Goal: Task Accomplishment & Management: Manage account settings

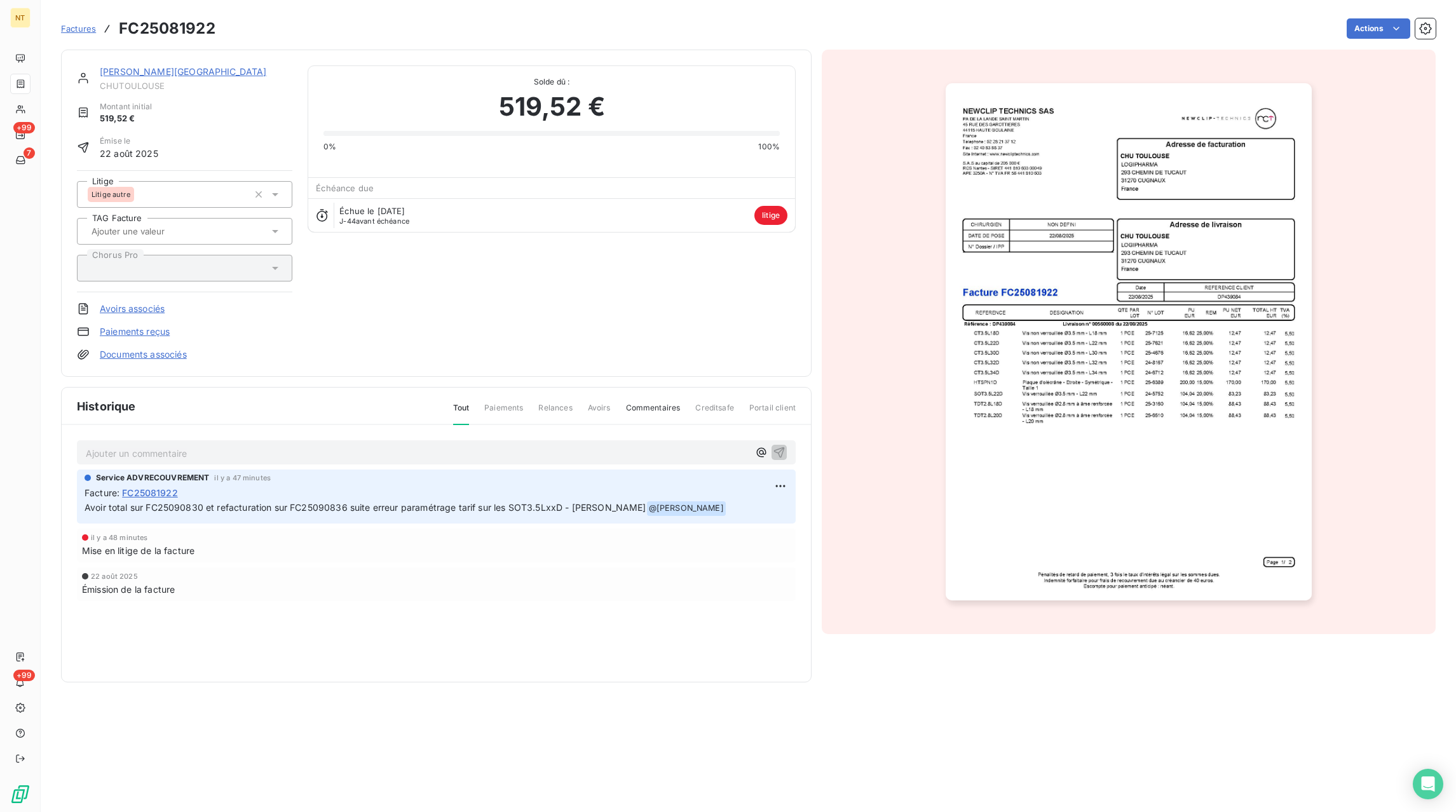
click at [84, 26] on span "Factures" at bounding box center [78, 29] width 35 height 10
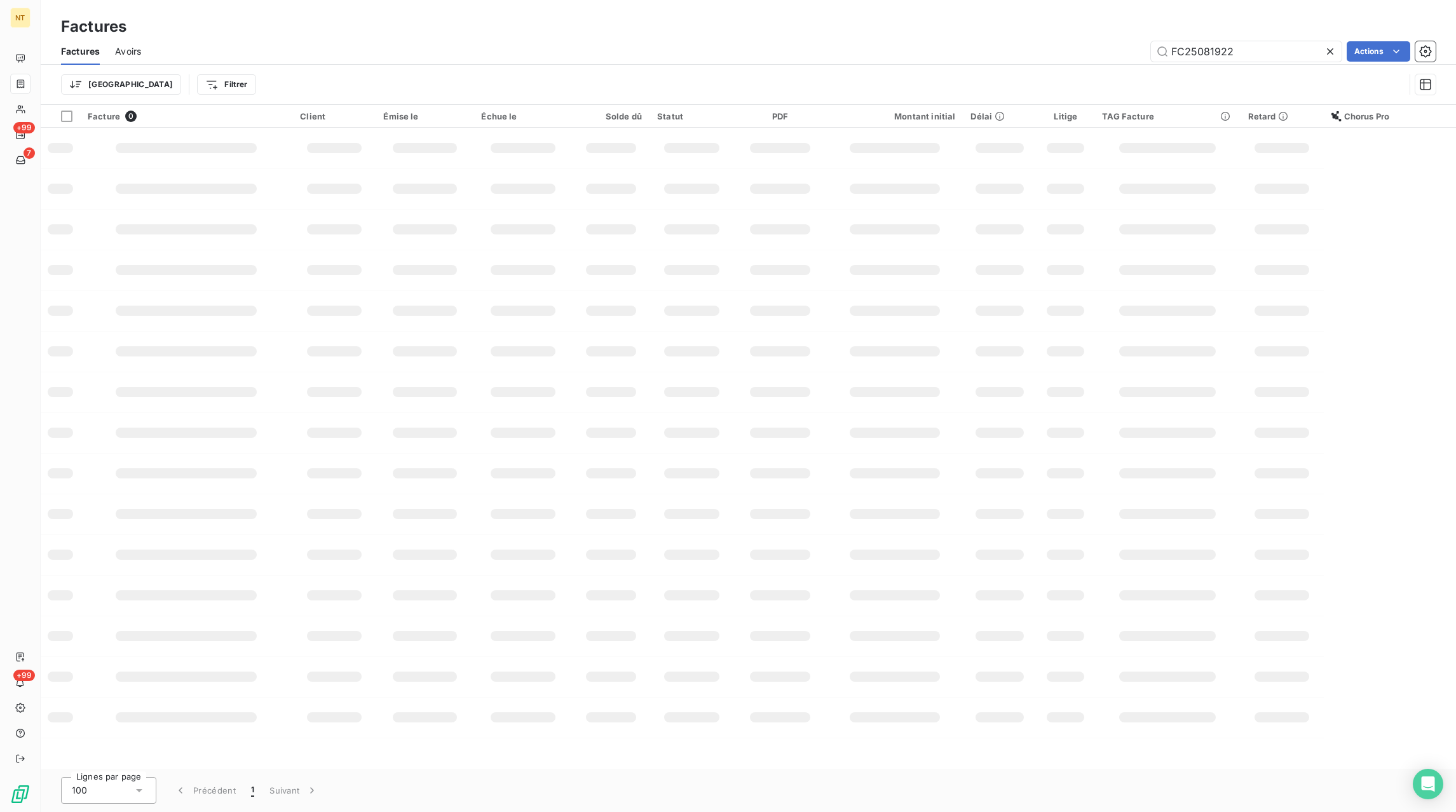
click at [1329, 52] on icon at bounding box center [1330, 52] width 7 height 7
click at [1302, 54] on input "text" at bounding box center [1246, 52] width 191 height 21
paste input "FC25080747"
type input "FC25080747"
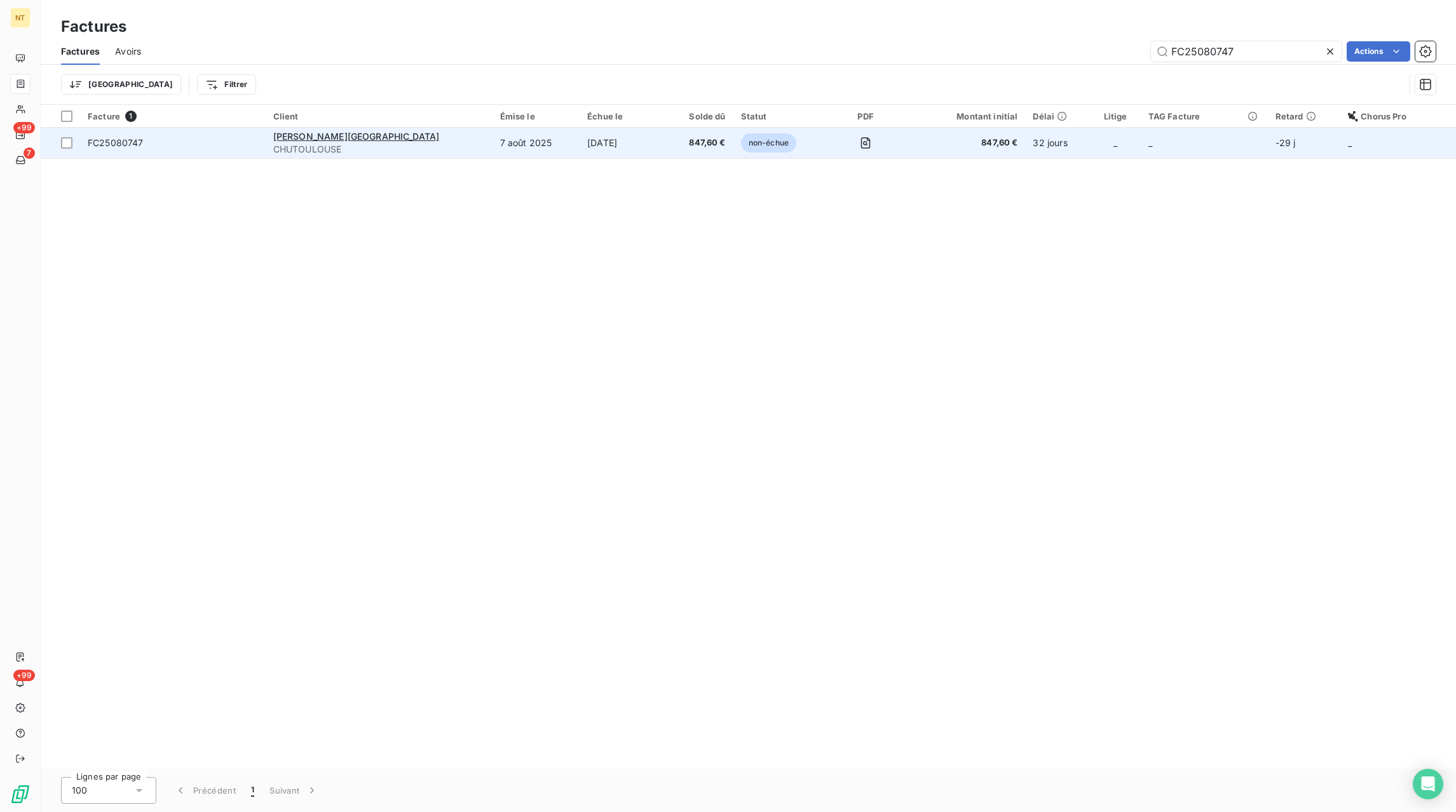
click at [580, 149] on td "[DATE]" at bounding box center [623, 142] width 86 height 30
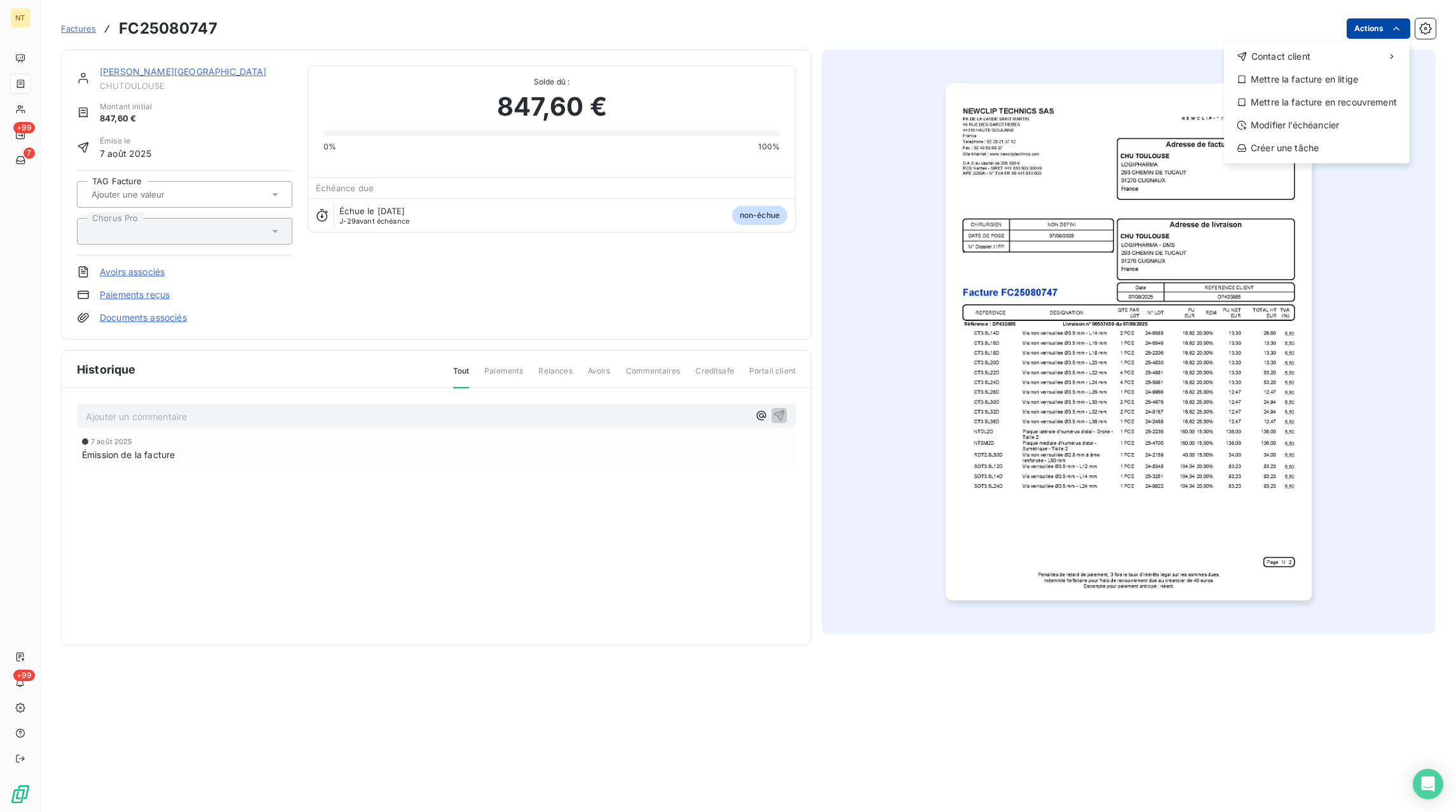
click at [1364, 35] on html "NT +99 7 +99 Factures FC25080747 Actions Contact client Mettre la facture en li…" at bounding box center [728, 406] width 1456 height 812
click at [1309, 83] on div "Mettre la facture en litige" at bounding box center [1317, 80] width 175 height 21
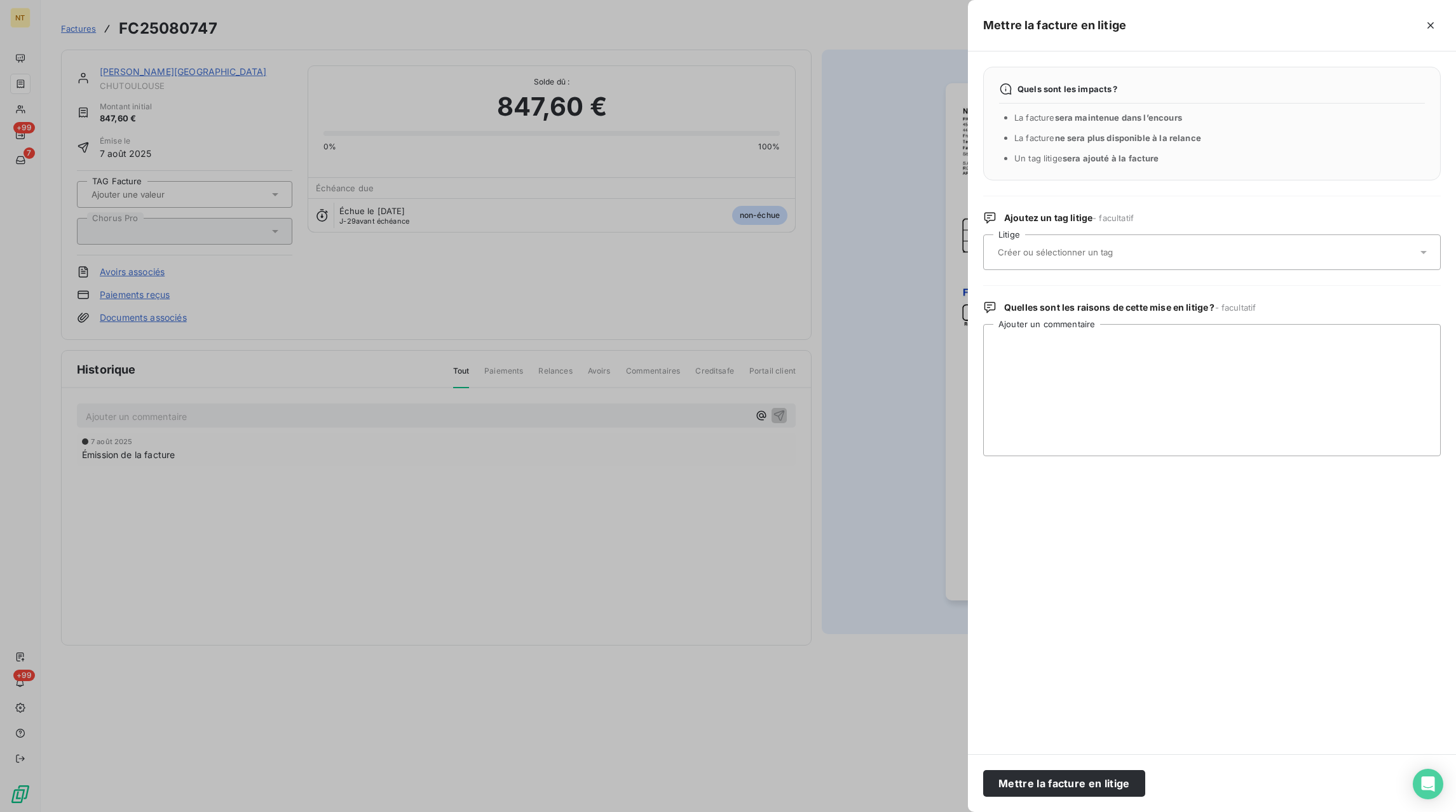
click at [1138, 264] on div at bounding box center [1205, 252] width 423 height 27
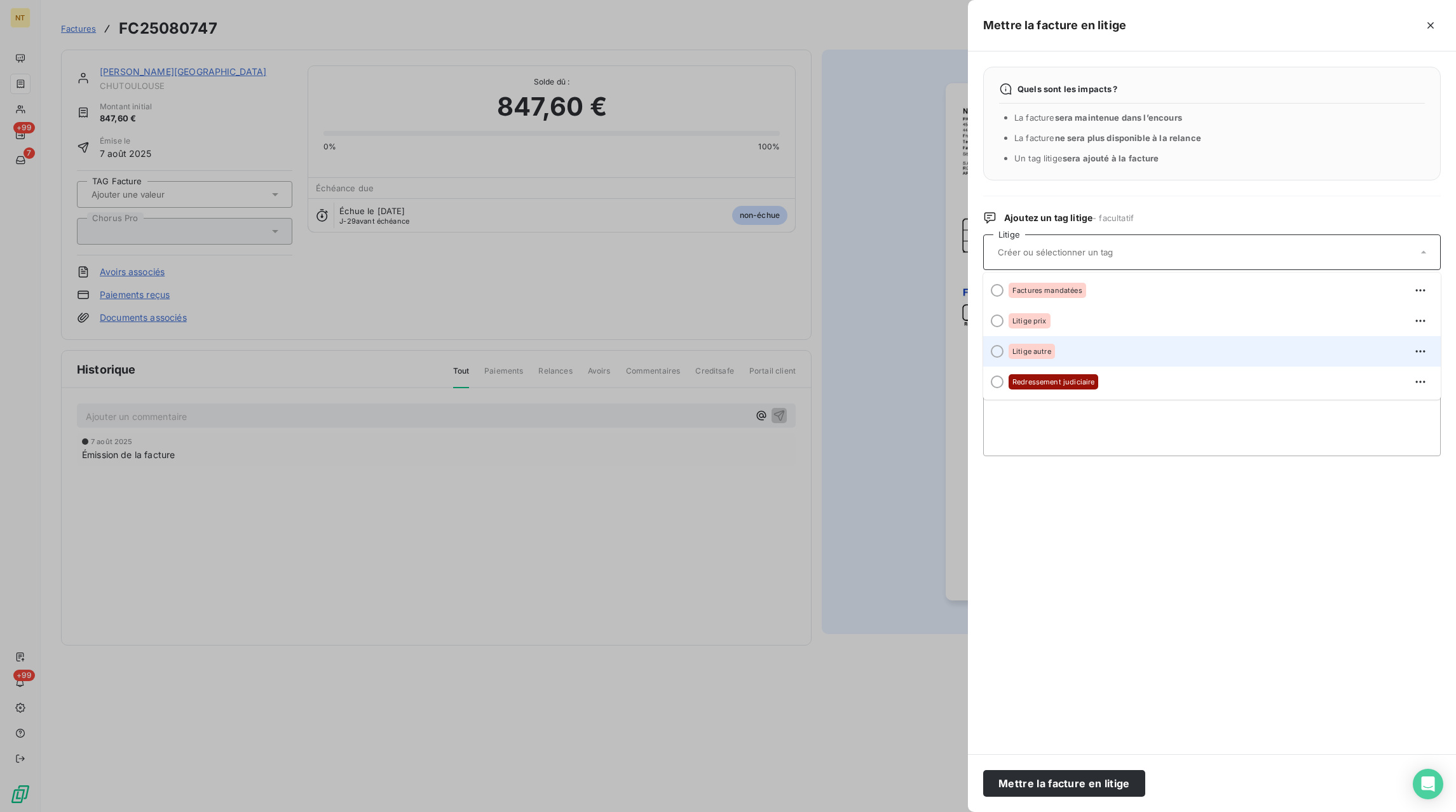
click at [1060, 346] on div "Litige autre" at bounding box center [1219, 351] width 422 height 21
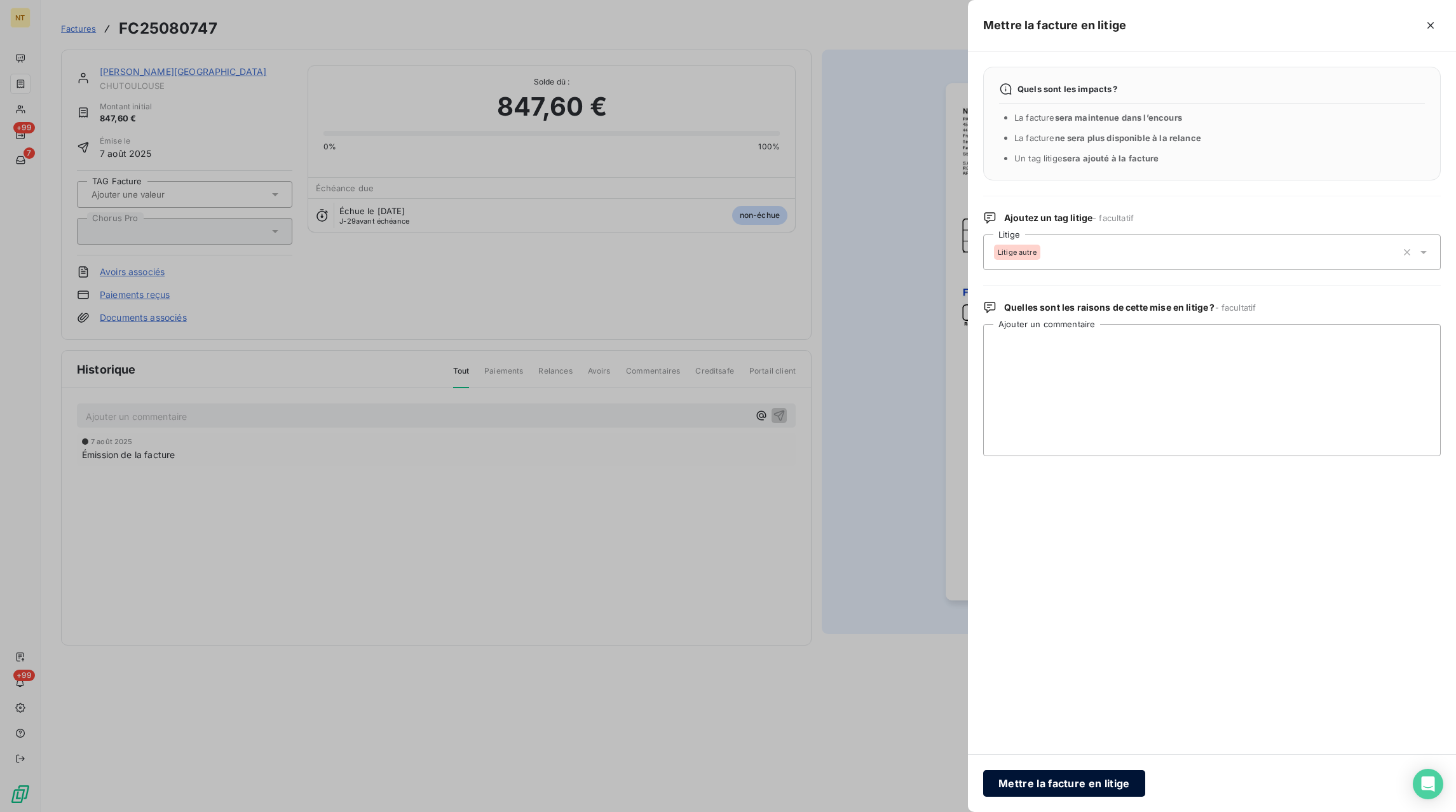
click at [1021, 785] on button "Mettre la facture en litige" at bounding box center [1064, 783] width 162 height 27
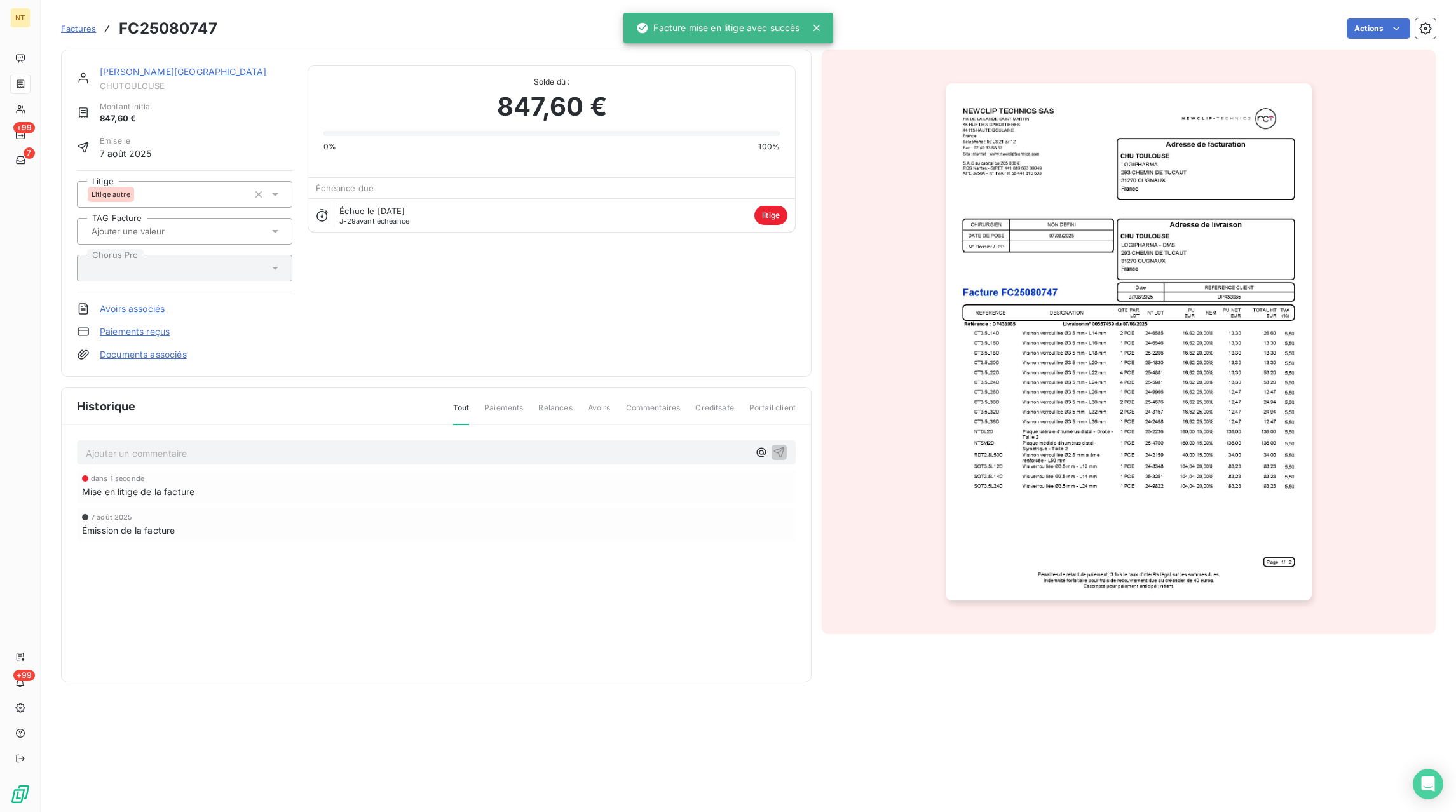
click at [137, 451] on p "Ajouter un commentaire ﻿" at bounding box center [417, 454] width 663 height 16
click at [215, 448] on p "Avoir total sur" at bounding box center [417, 453] width 663 height 15
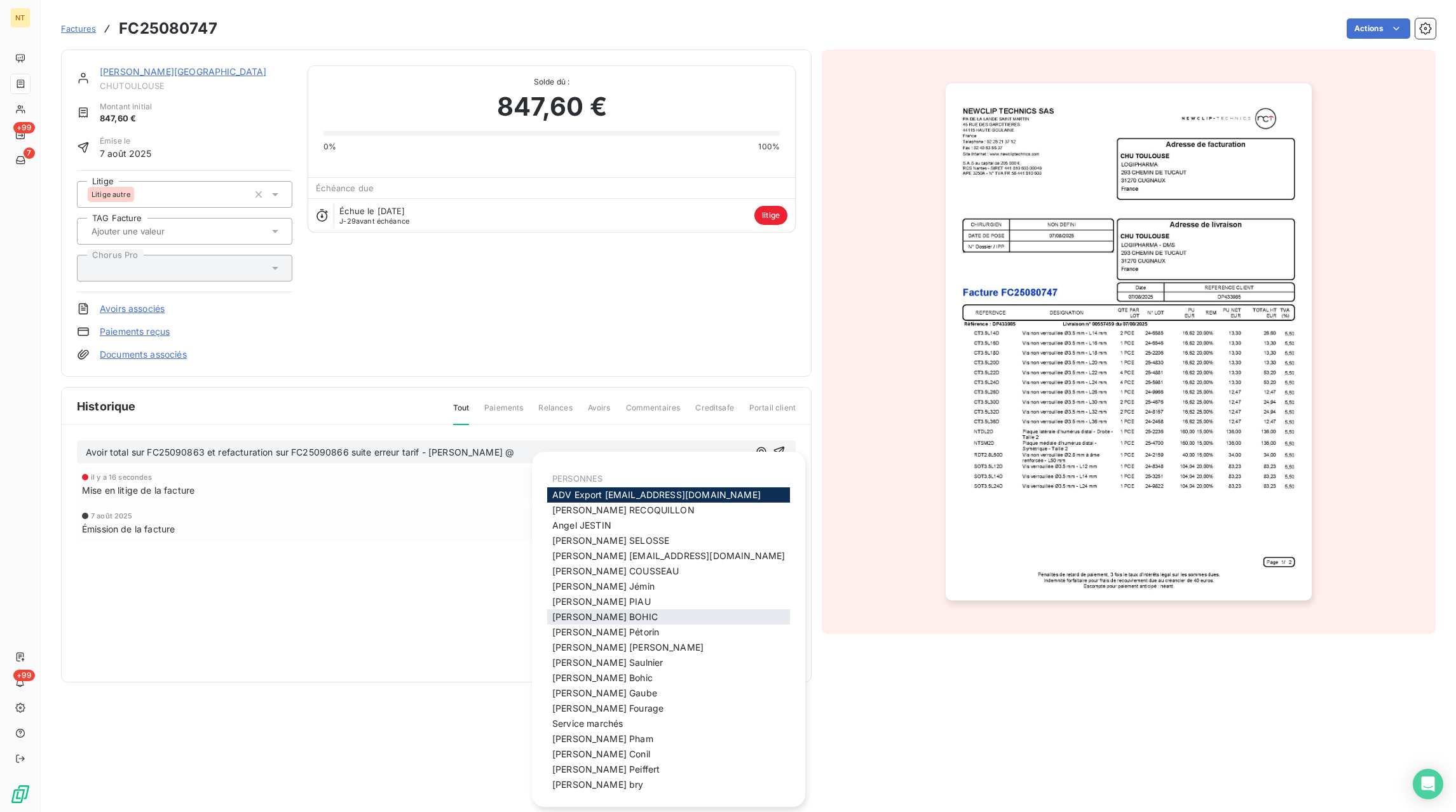
click at [572, 621] on span "[PERSON_NAME]" at bounding box center [605, 617] width 105 height 11
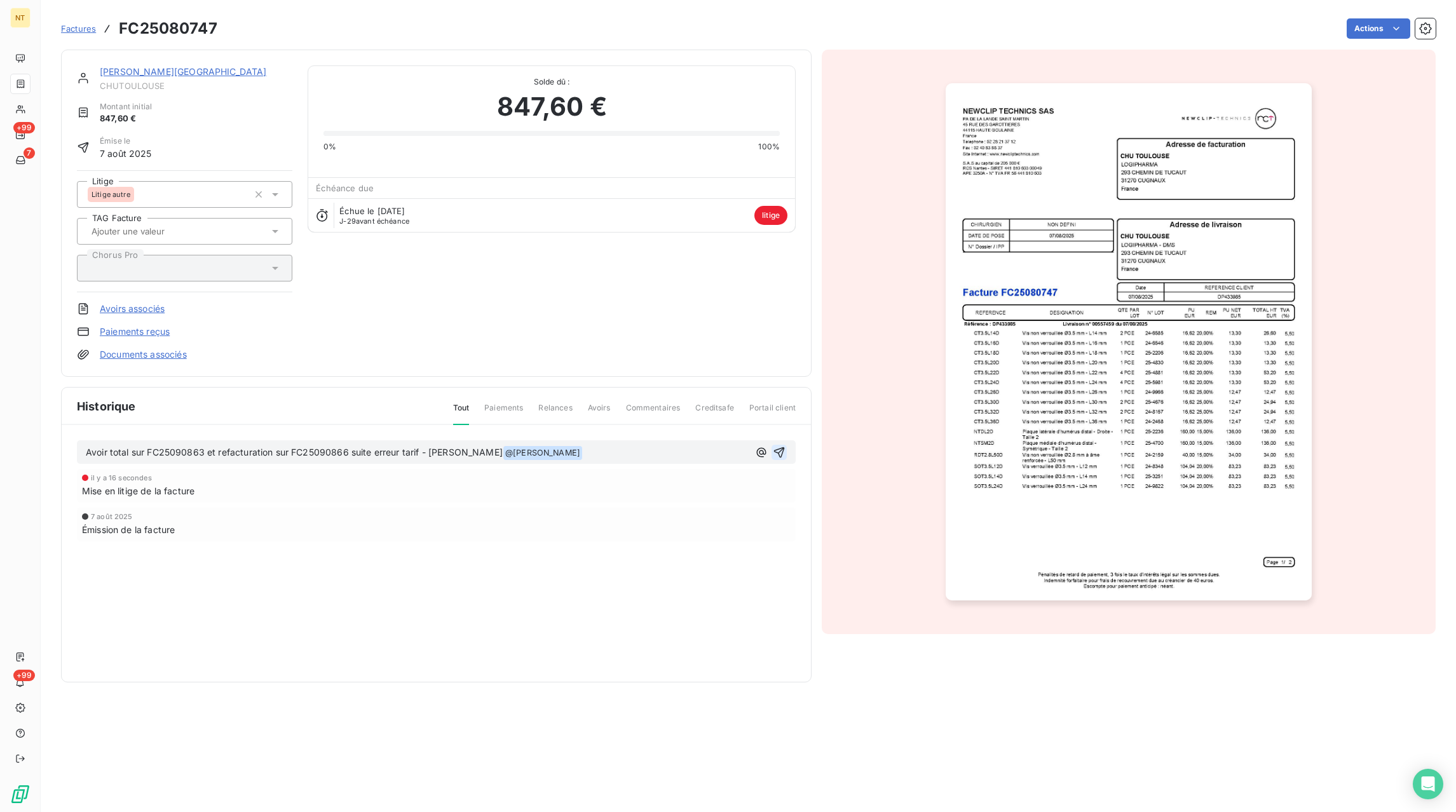
click at [781, 454] on icon "button" at bounding box center [779, 452] width 13 height 13
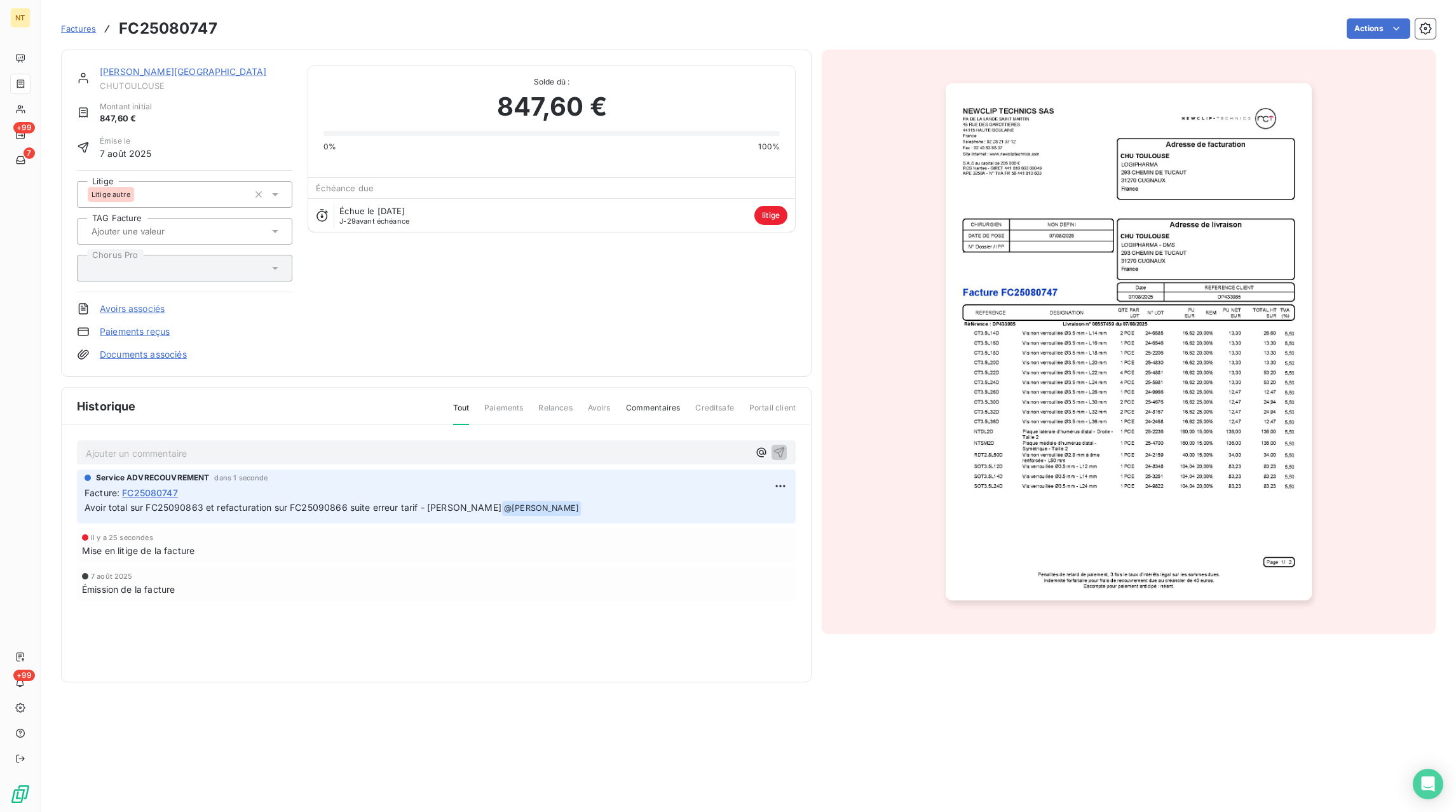
click at [94, 33] on span "Factures" at bounding box center [78, 29] width 35 height 10
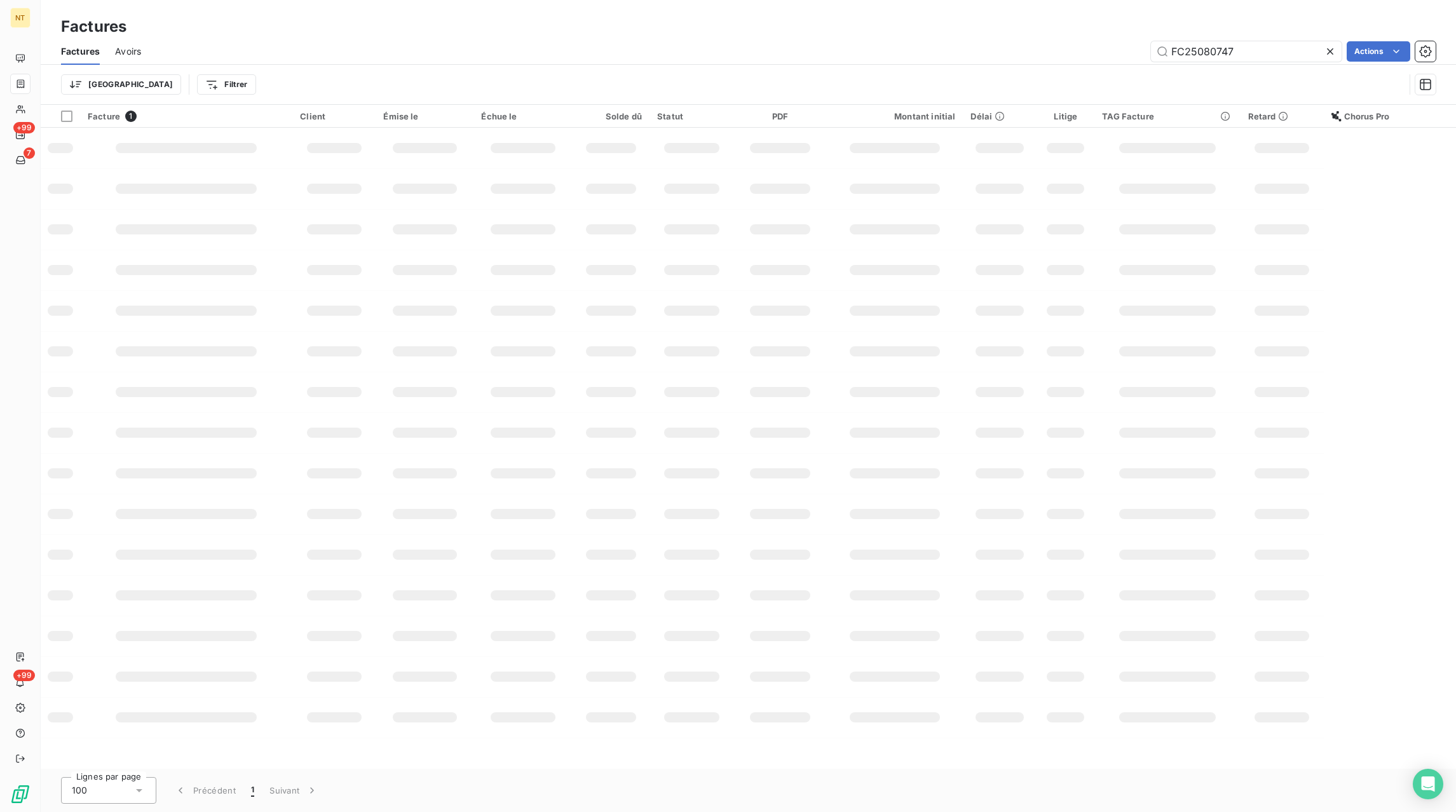
click at [1338, 53] on div at bounding box center [1333, 52] width 18 height 21
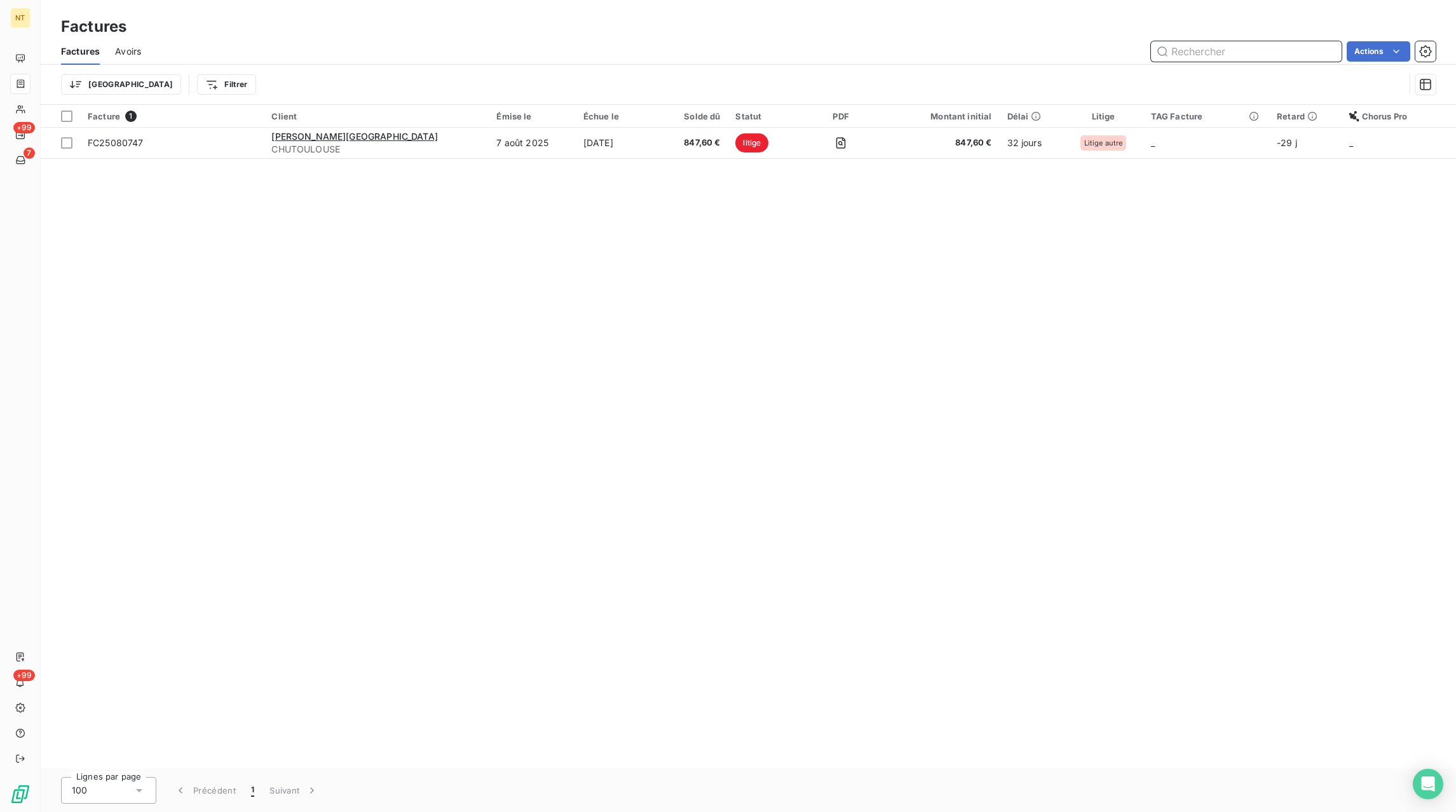
click at [1310, 52] on input "text" at bounding box center [1246, 52] width 191 height 21
paste input "FC25080748"
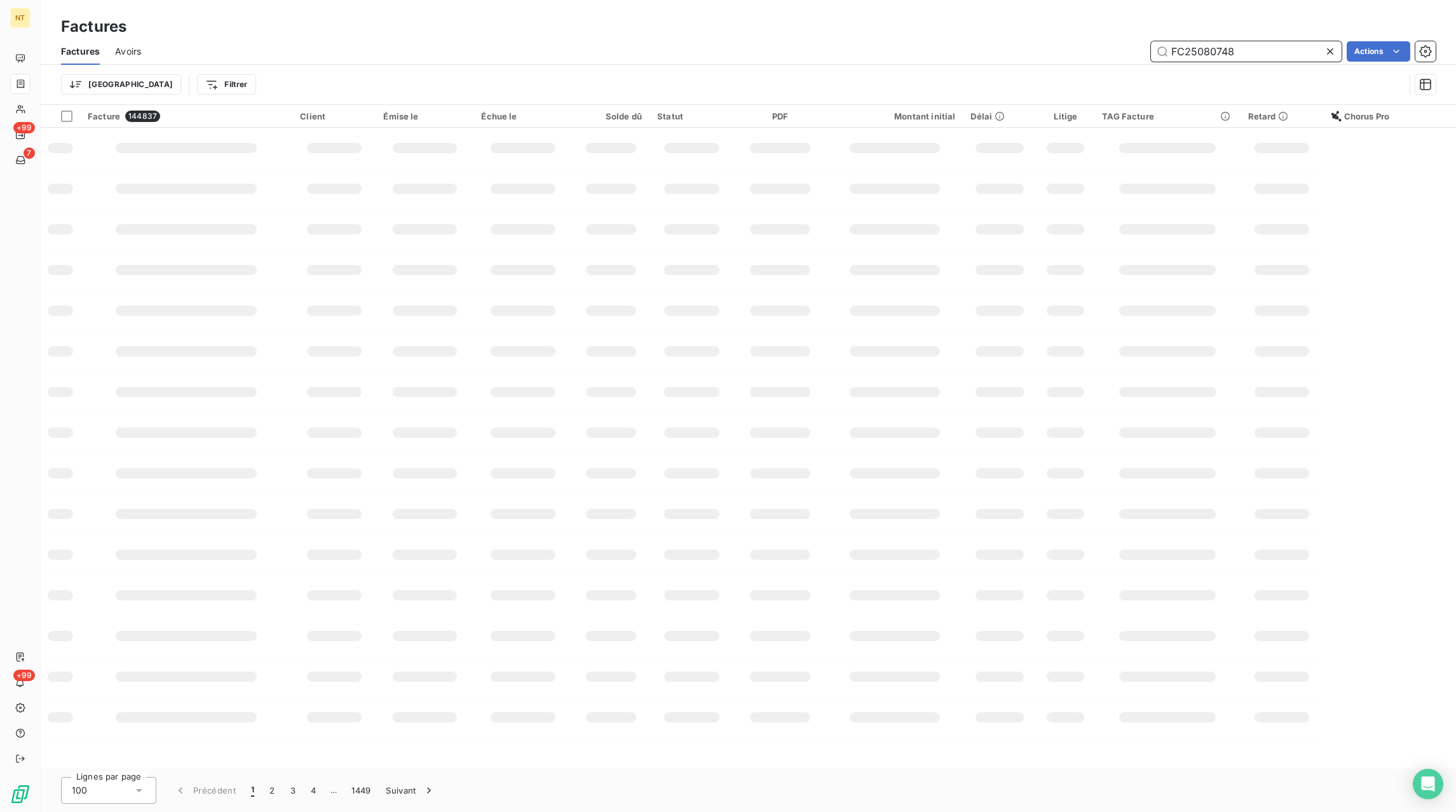
type input "FC25080748"
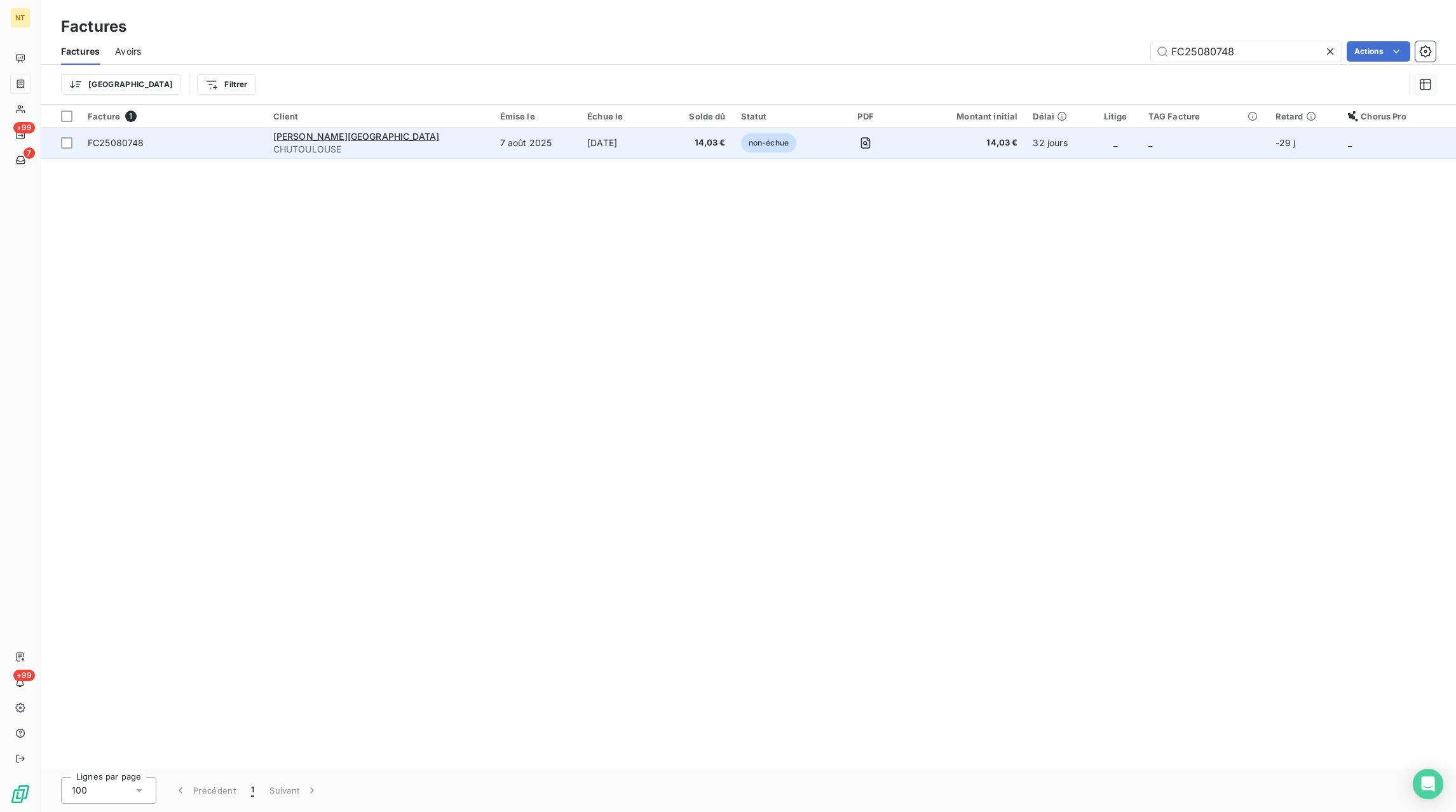
click at [580, 146] on td "[DATE]" at bounding box center [623, 142] width 86 height 30
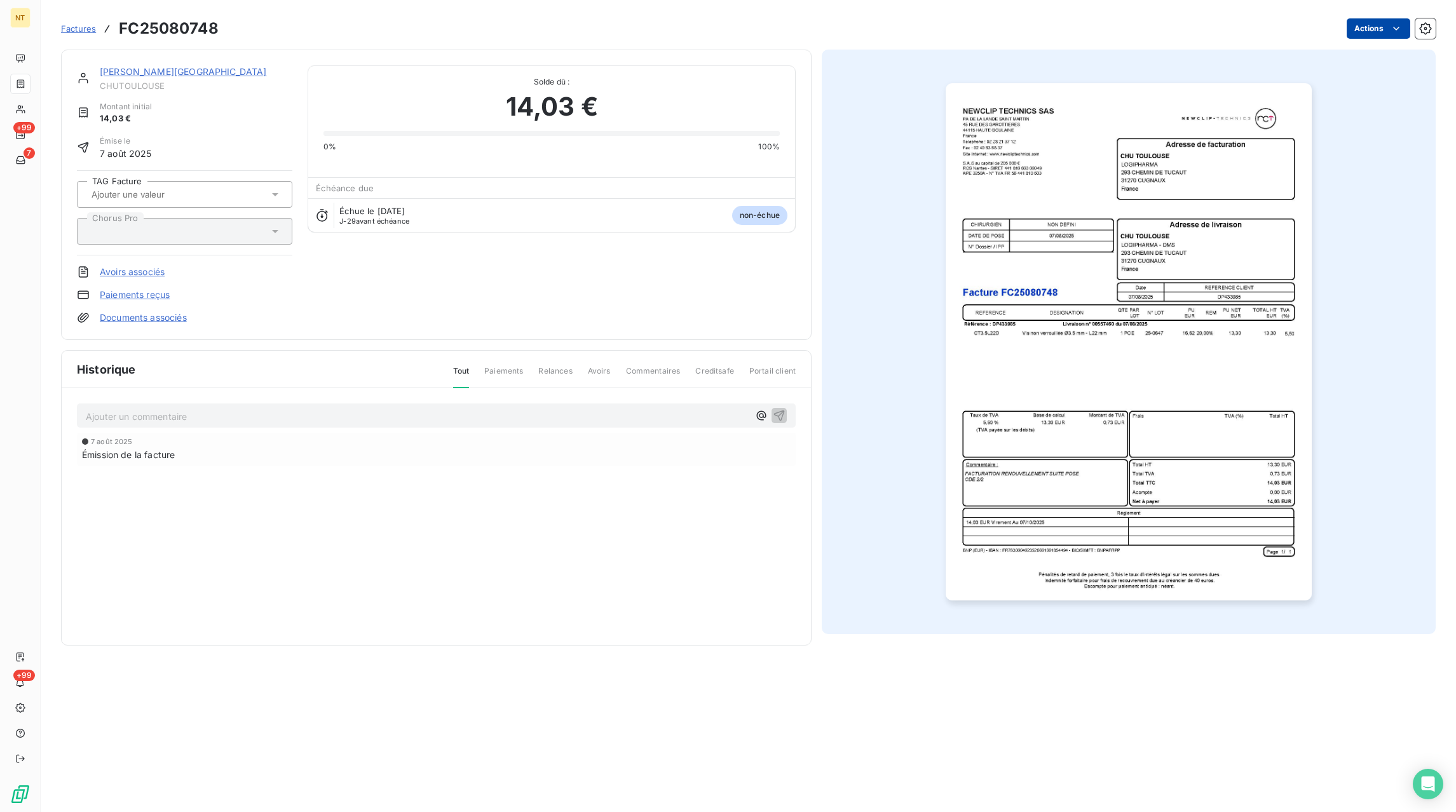
click at [1356, 38] on html "NT +99 7 +99 Factures FC25080748 Actions CHU TOULOUSE CHUTOULOUSE Montant initi…" at bounding box center [728, 406] width 1456 height 812
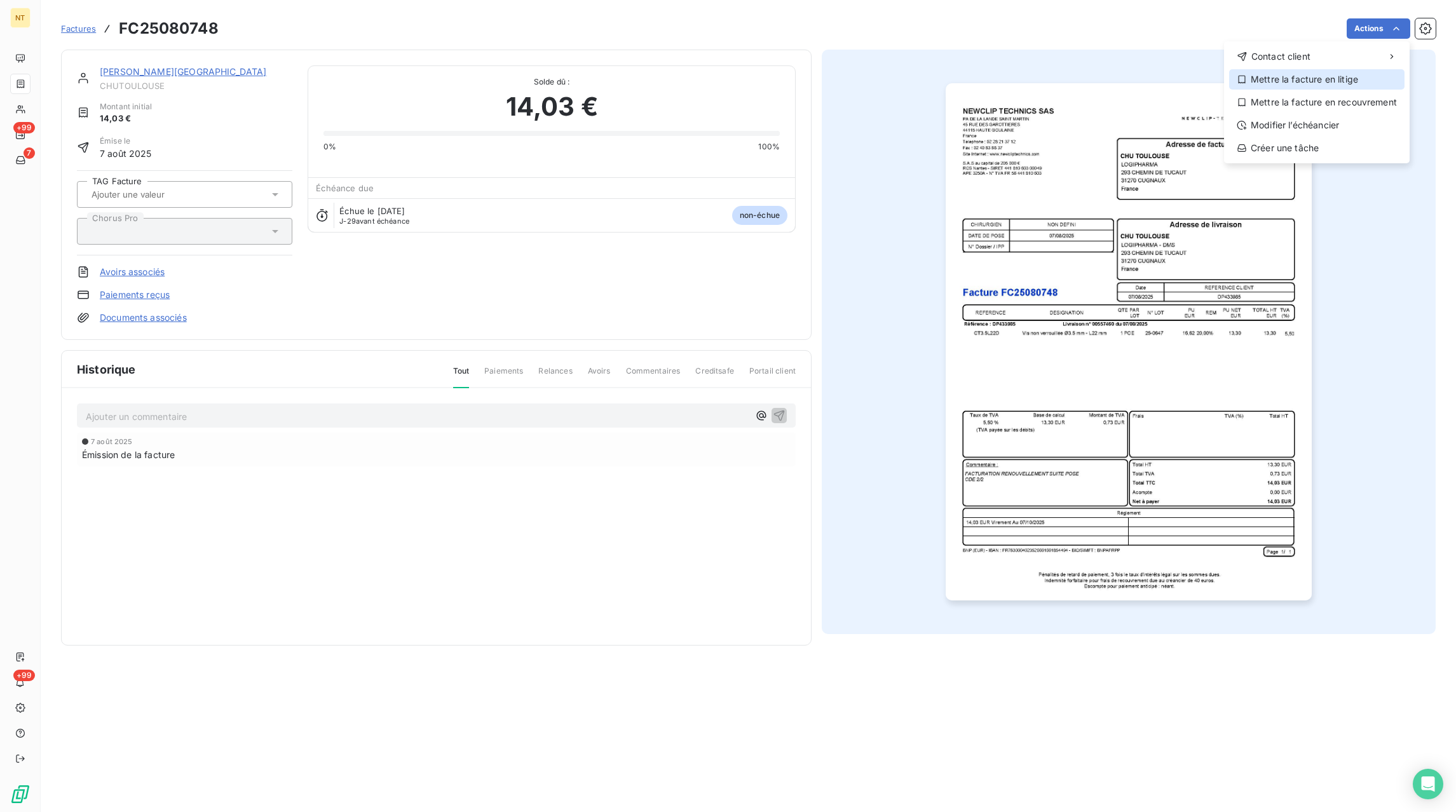
click at [1292, 83] on div "Mettre la facture en litige" at bounding box center [1317, 80] width 175 height 21
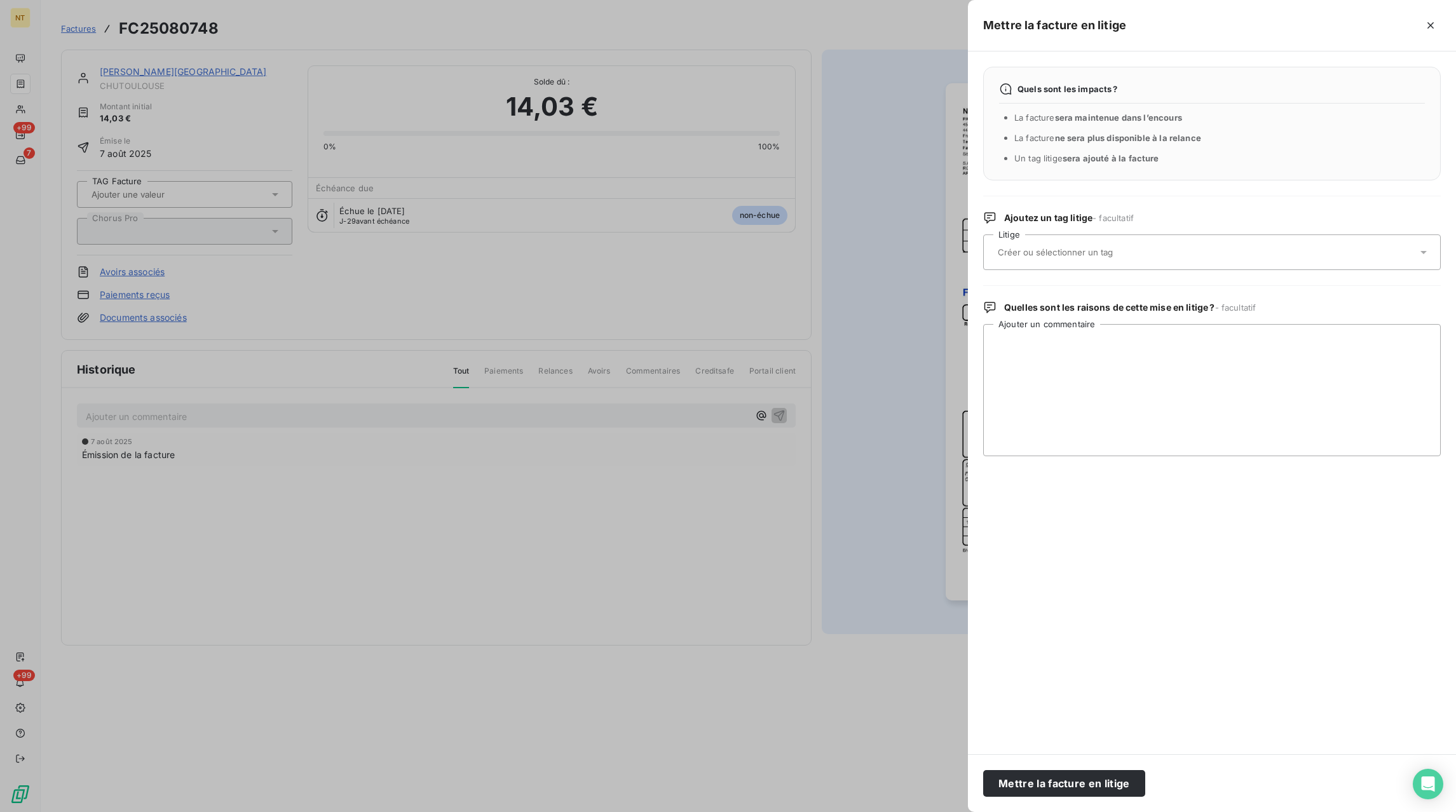
click at [1158, 253] on div at bounding box center [1205, 252] width 423 height 27
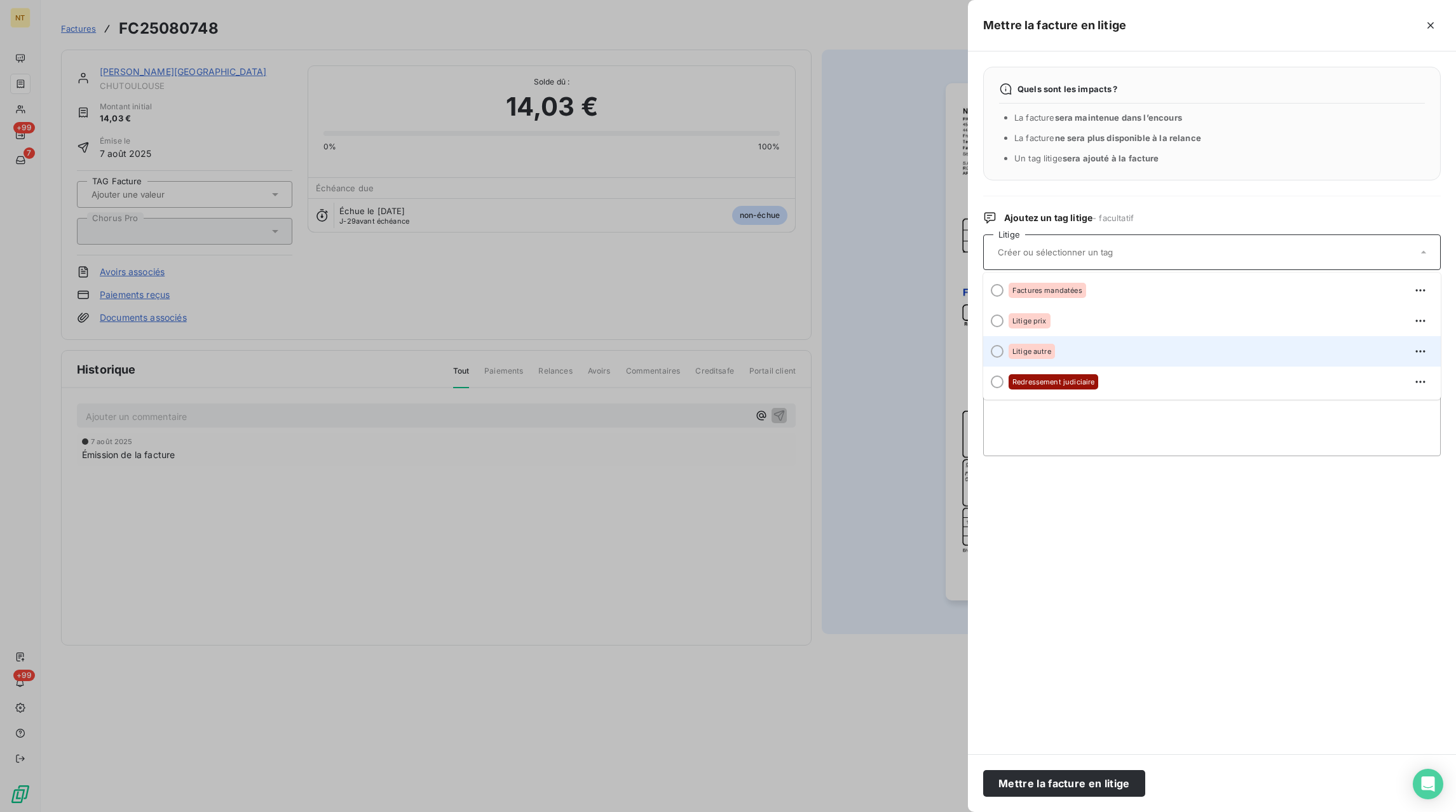
click at [1047, 351] on span "Litige autre" at bounding box center [1032, 351] width 39 height 7
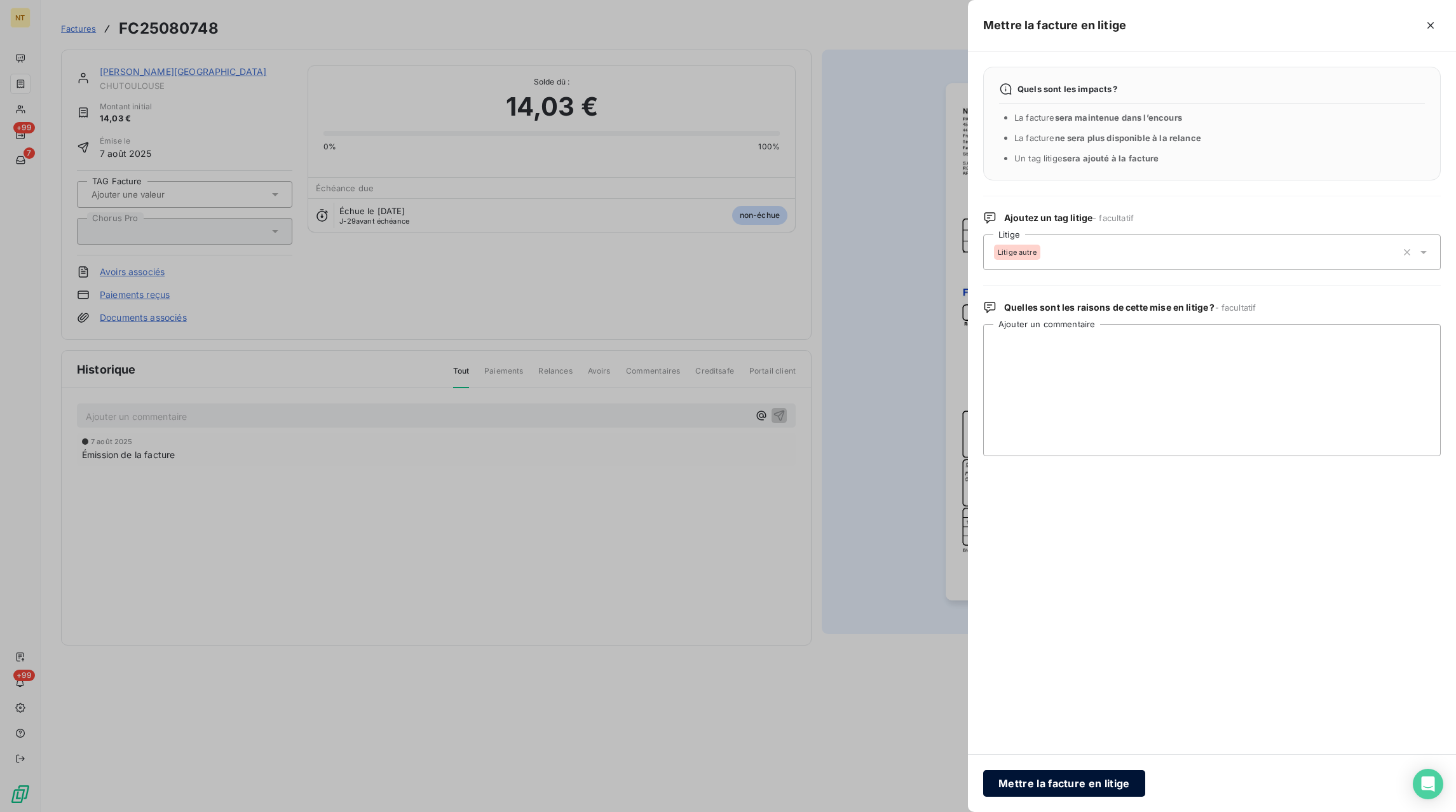
click at [1087, 786] on button "Mettre la facture en litige" at bounding box center [1064, 783] width 162 height 27
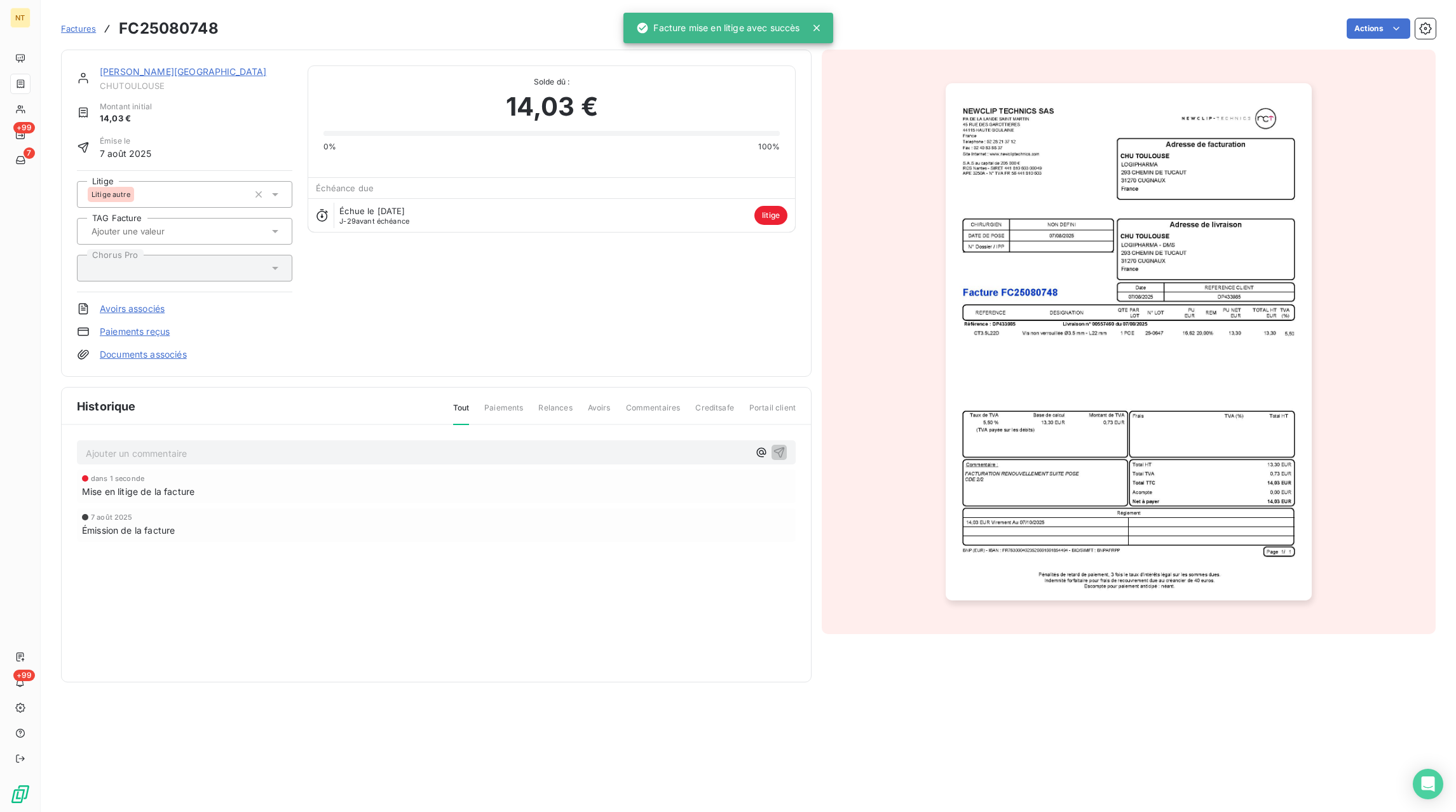
click at [168, 463] on div "Ajouter un commentaire ﻿" at bounding box center [436, 453] width 719 height 25
click at [174, 455] on p "Ajouter un commentaire ﻿" at bounding box center [417, 454] width 663 height 16
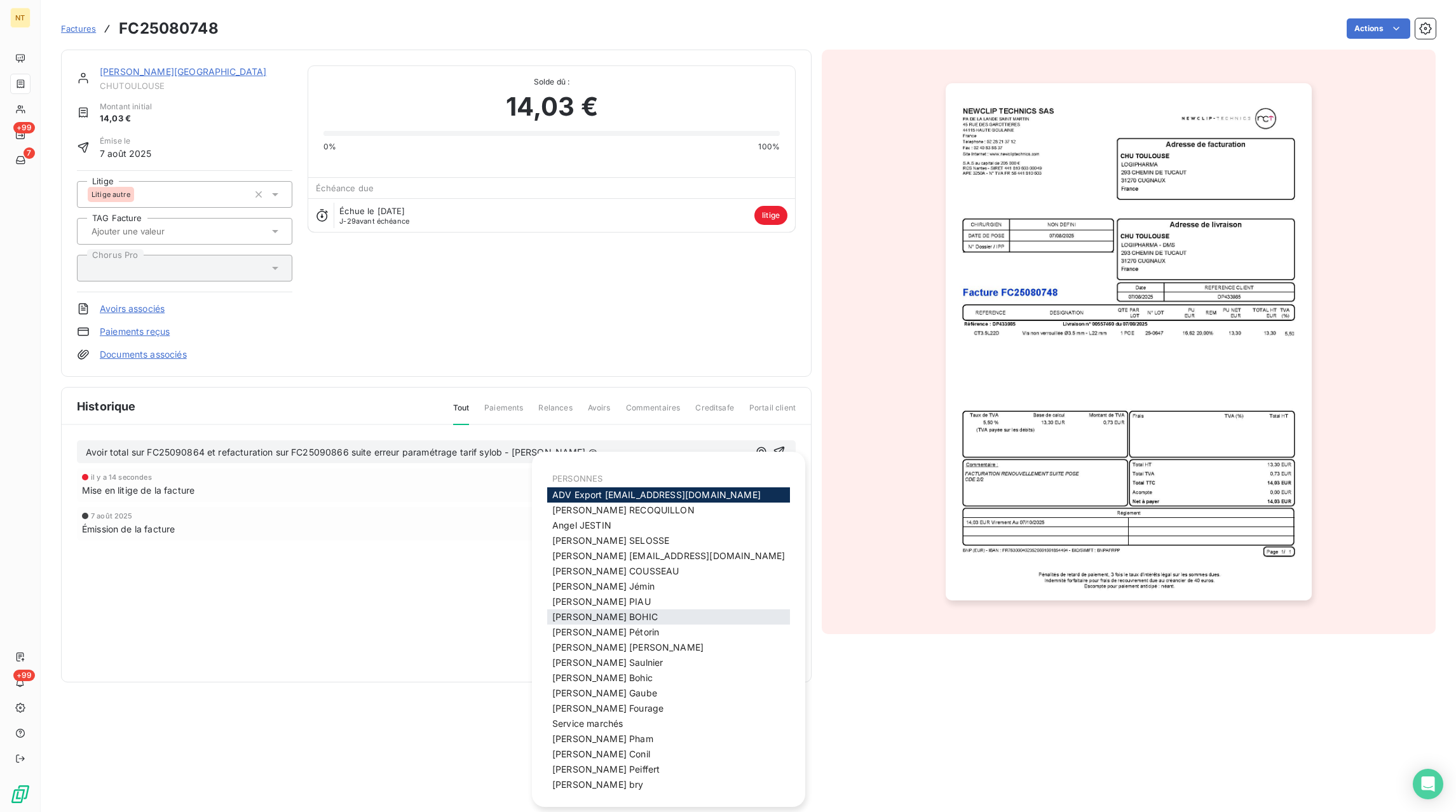
click at [580, 615] on span "[PERSON_NAME]" at bounding box center [605, 617] width 105 height 11
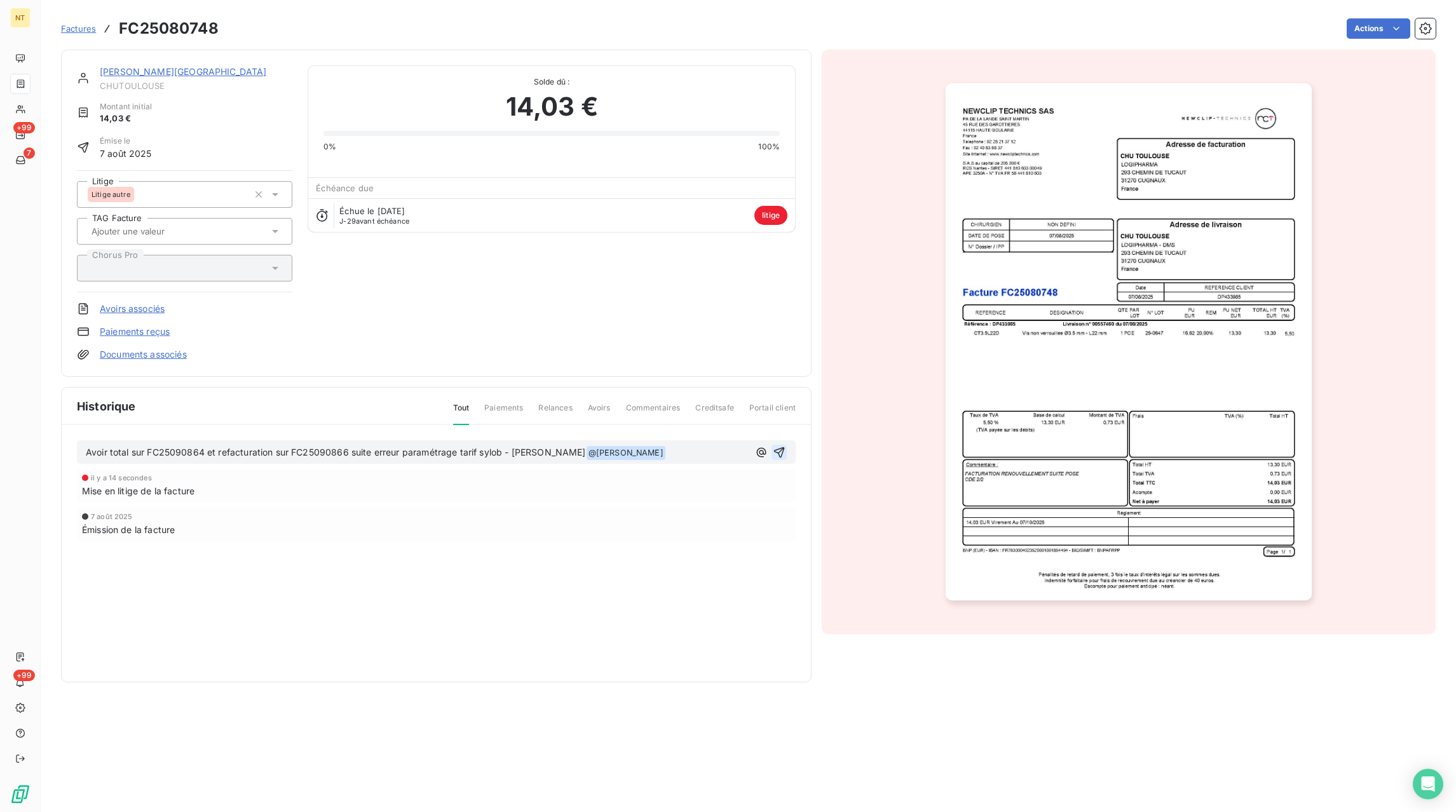
click at [779, 457] on icon "button" at bounding box center [779, 452] width 13 height 13
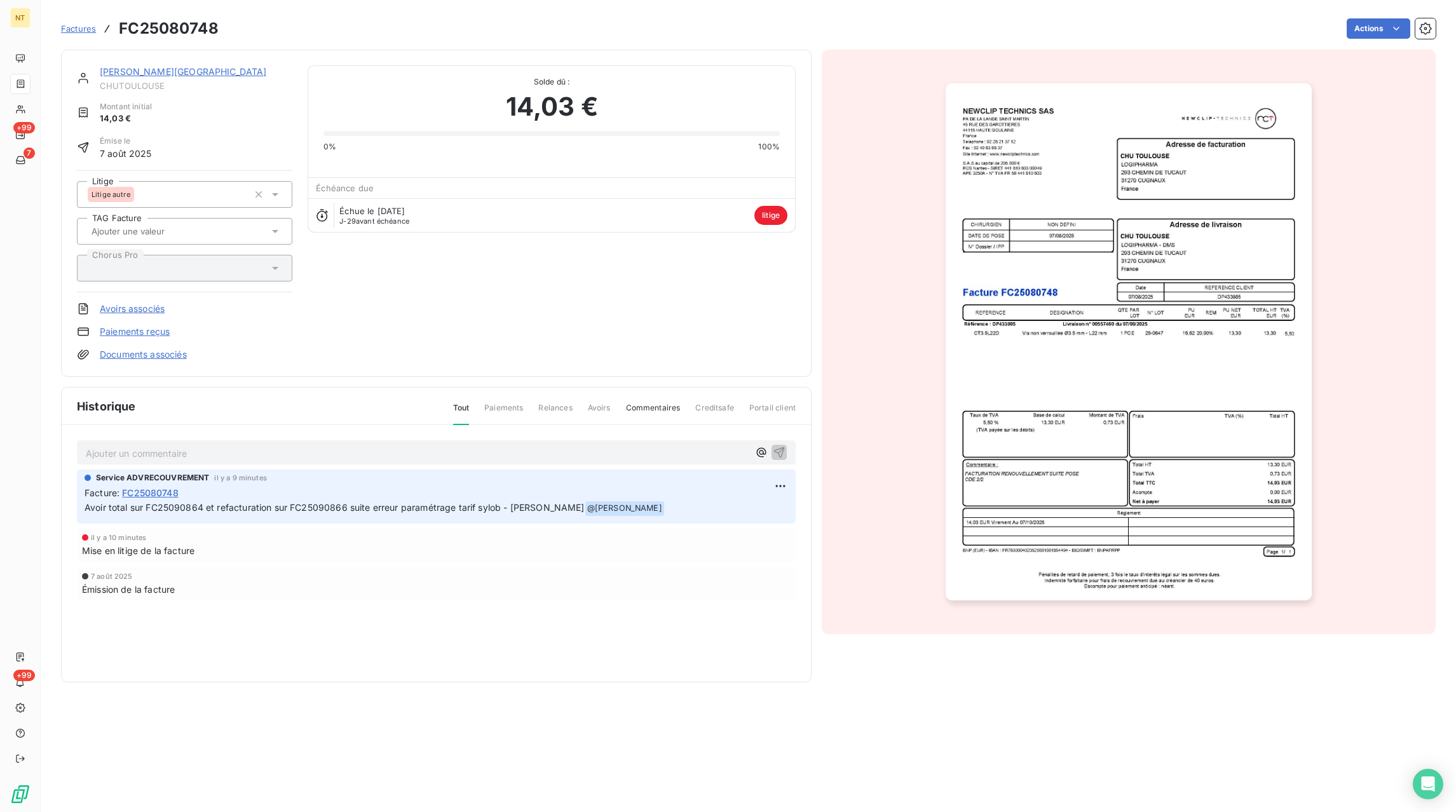
click at [90, 25] on span "Factures" at bounding box center [78, 29] width 35 height 10
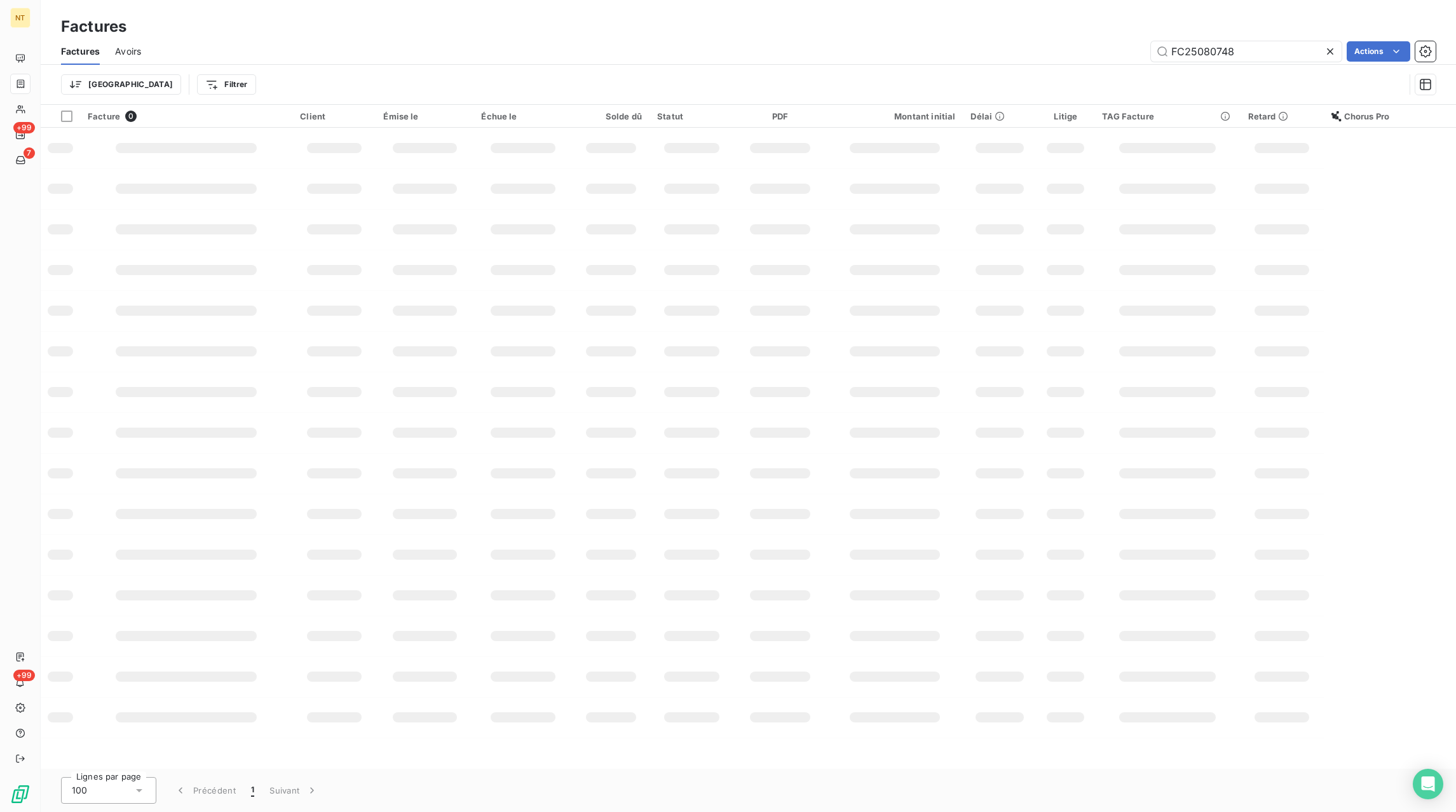
click at [1331, 51] on icon at bounding box center [1330, 51] width 13 height 13
click at [1298, 56] on input "text" at bounding box center [1246, 52] width 191 height 21
paste input "FC25082194"
type input "FC25082194"
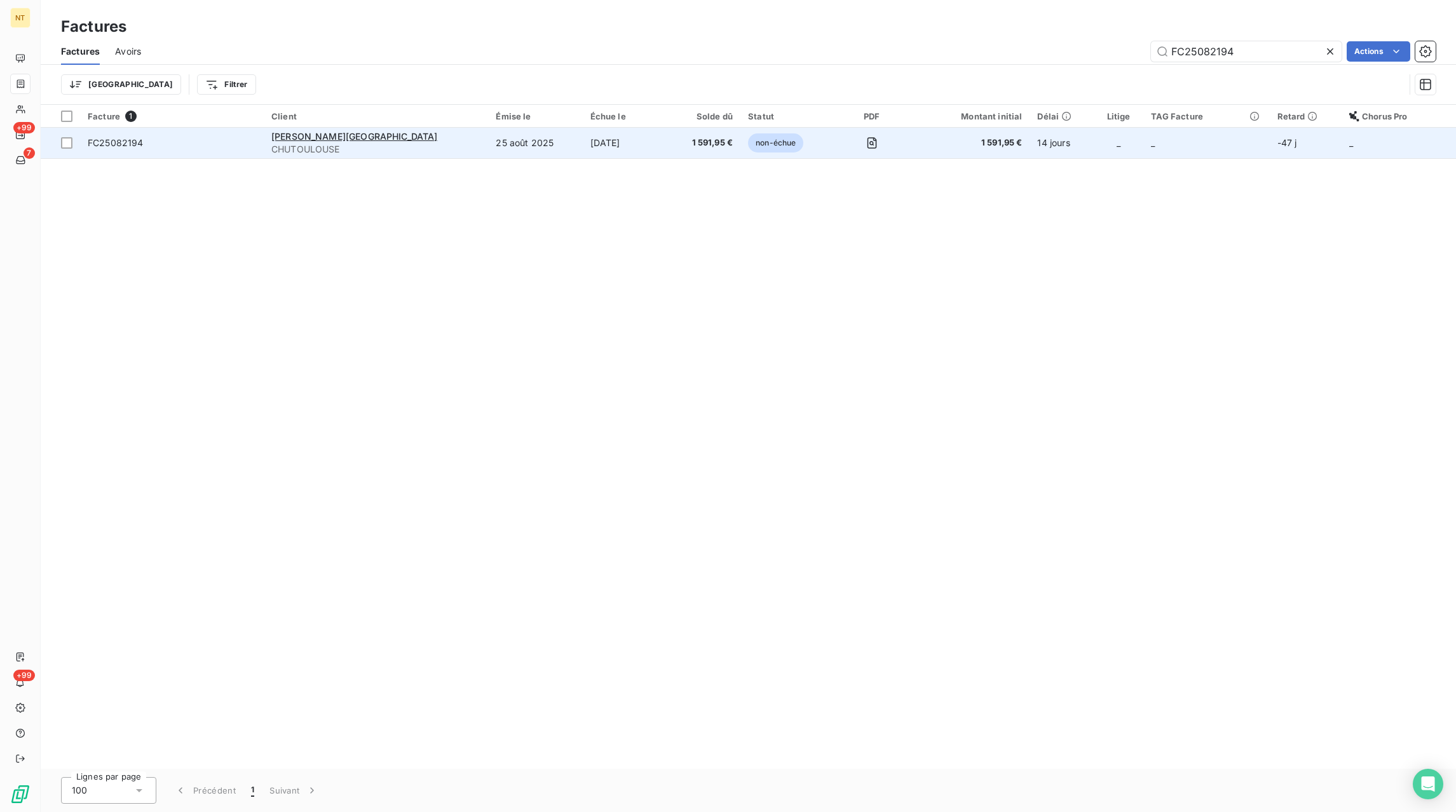
click at [676, 139] on span "1 591,95 €" at bounding box center [704, 142] width 57 height 13
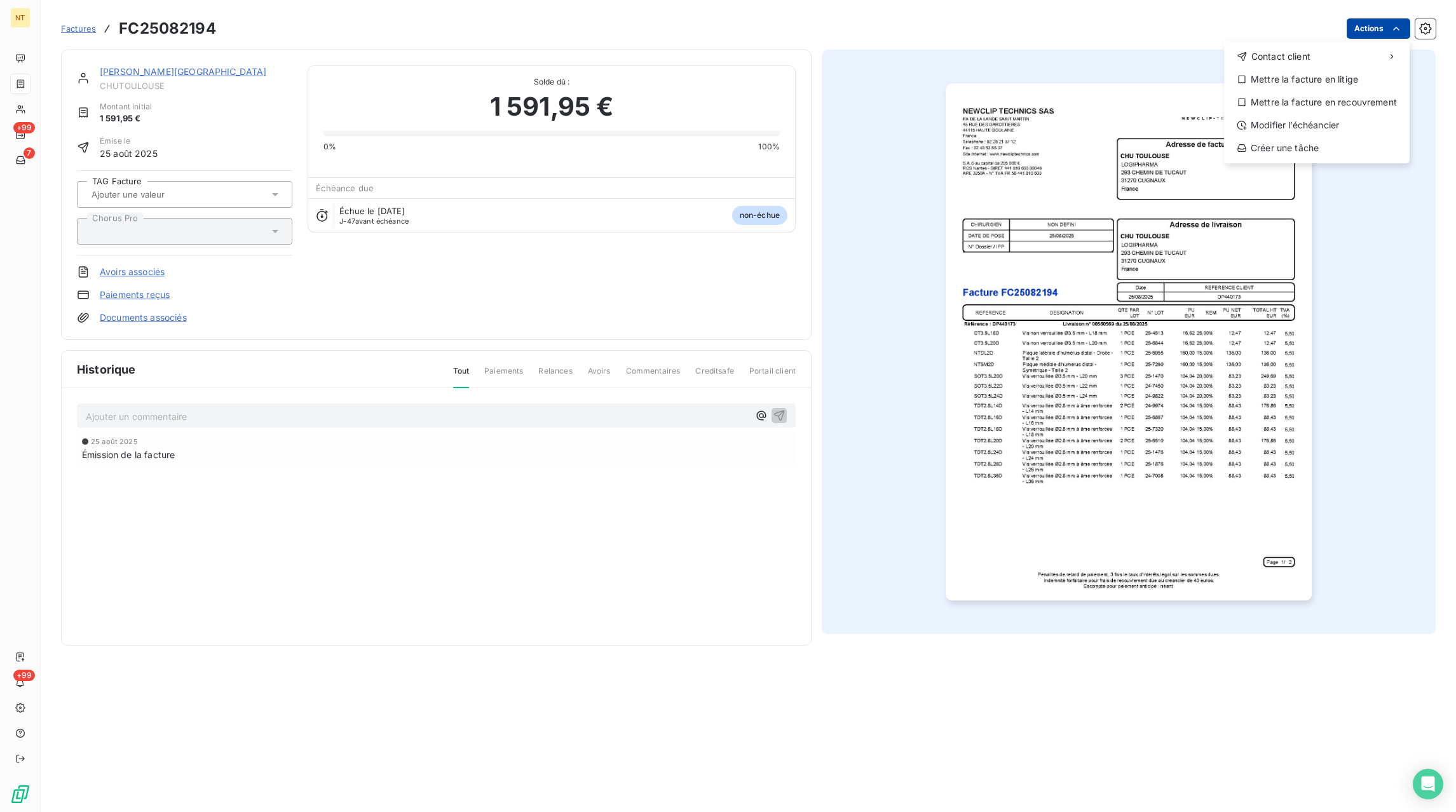
click at [1369, 29] on html "NT +99 7 +99 Factures FC25082194 Actions Contact client Mettre la facture en li…" at bounding box center [728, 406] width 1456 height 812
click at [1305, 83] on div "Mettre la facture en litige" at bounding box center [1317, 80] width 175 height 21
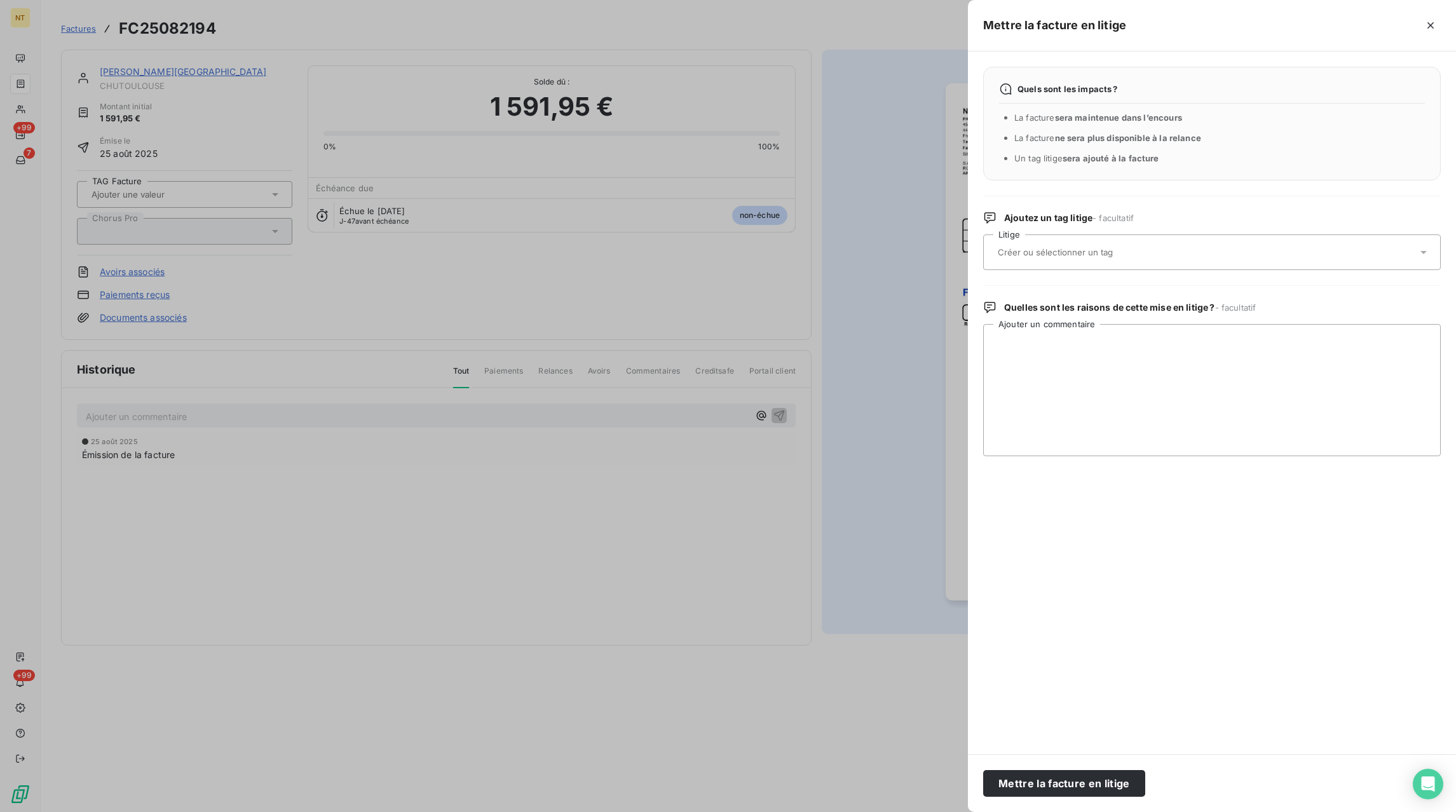
click at [1106, 242] on div at bounding box center [1205, 252] width 423 height 27
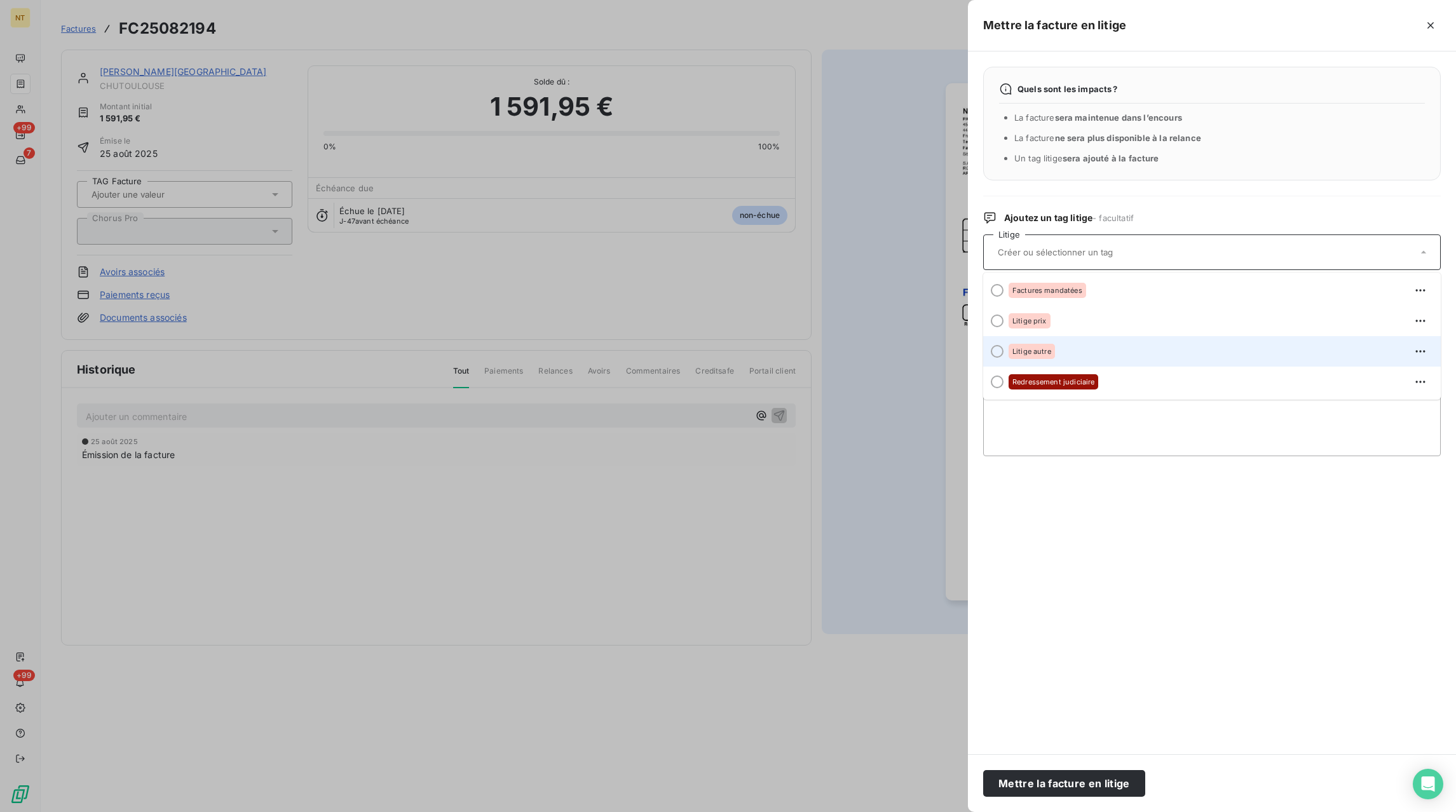
click at [1035, 352] on span "Litige autre" at bounding box center [1032, 351] width 39 height 7
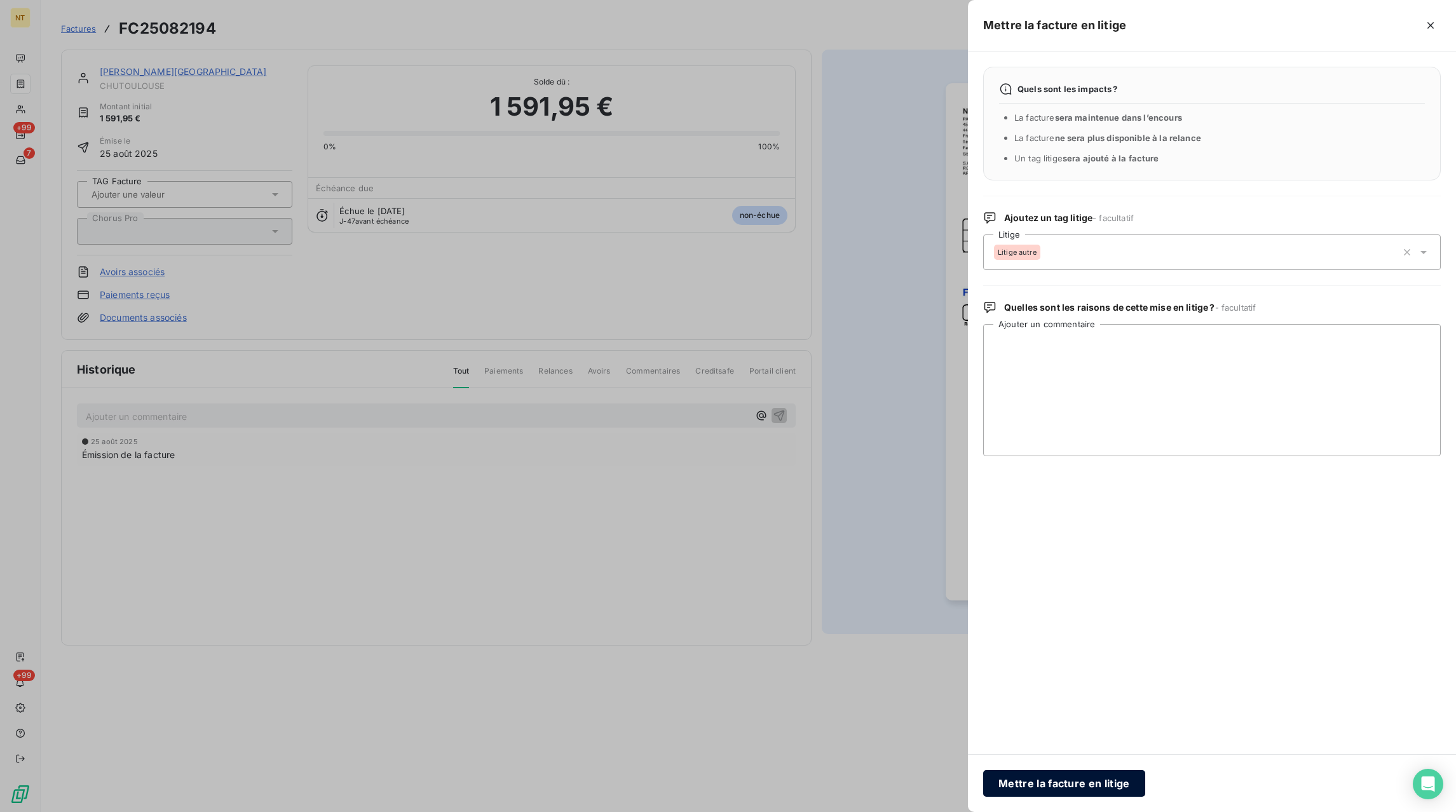
click at [1085, 784] on button "Mettre la facture en litige" at bounding box center [1064, 783] width 162 height 27
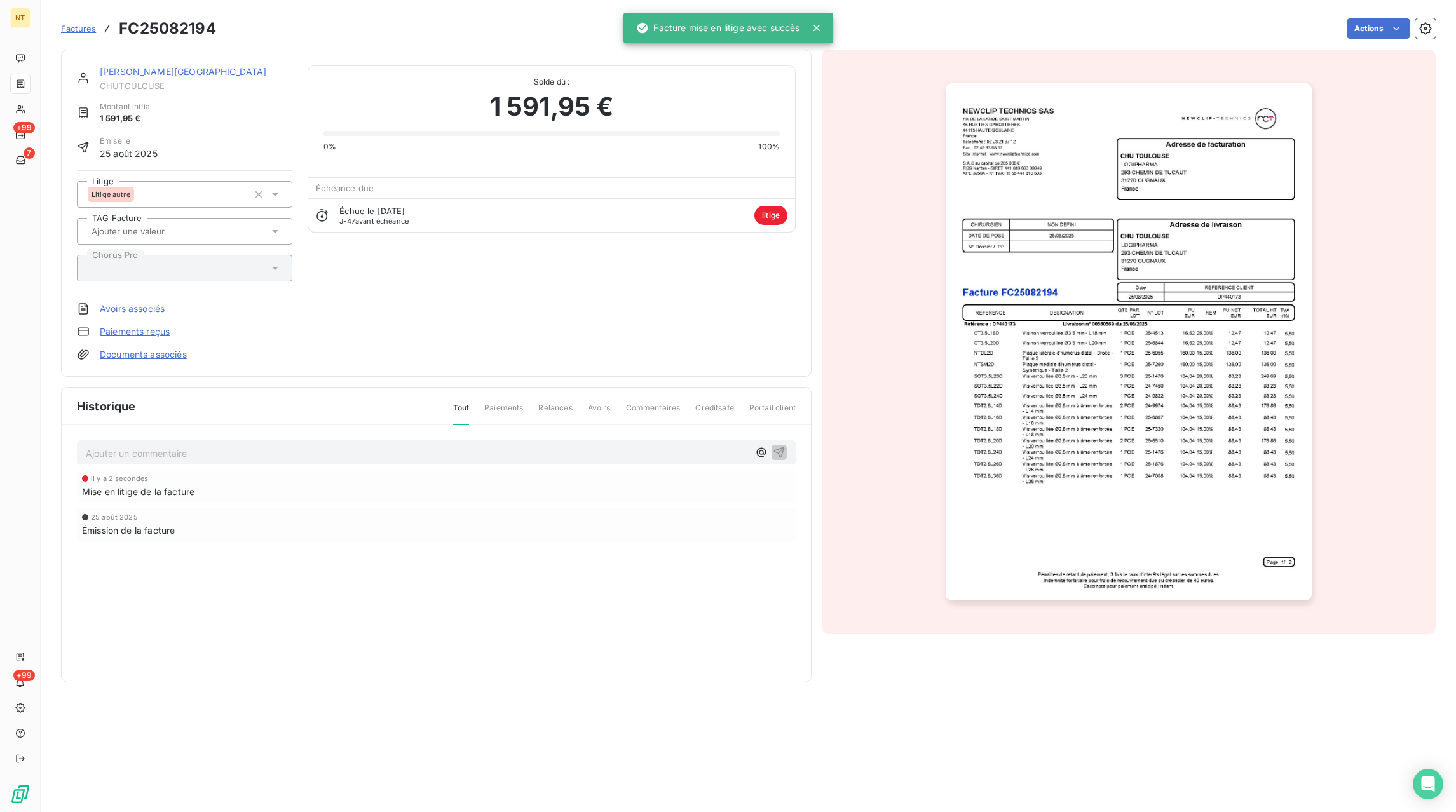
click at [170, 451] on p "Ajouter un commentaire ﻿" at bounding box center [417, 454] width 663 height 16
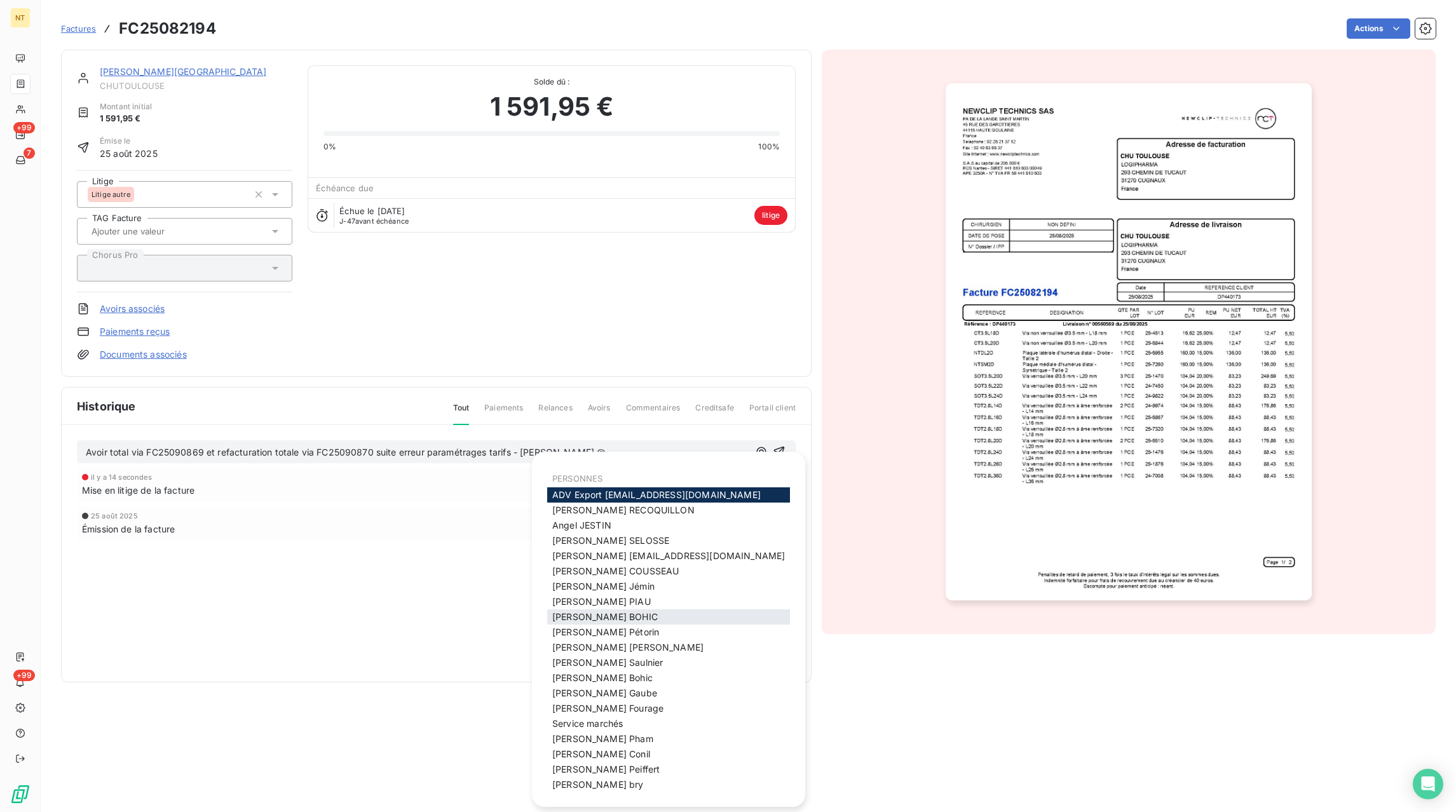
click at [598, 618] on span "[PERSON_NAME]" at bounding box center [605, 617] width 105 height 11
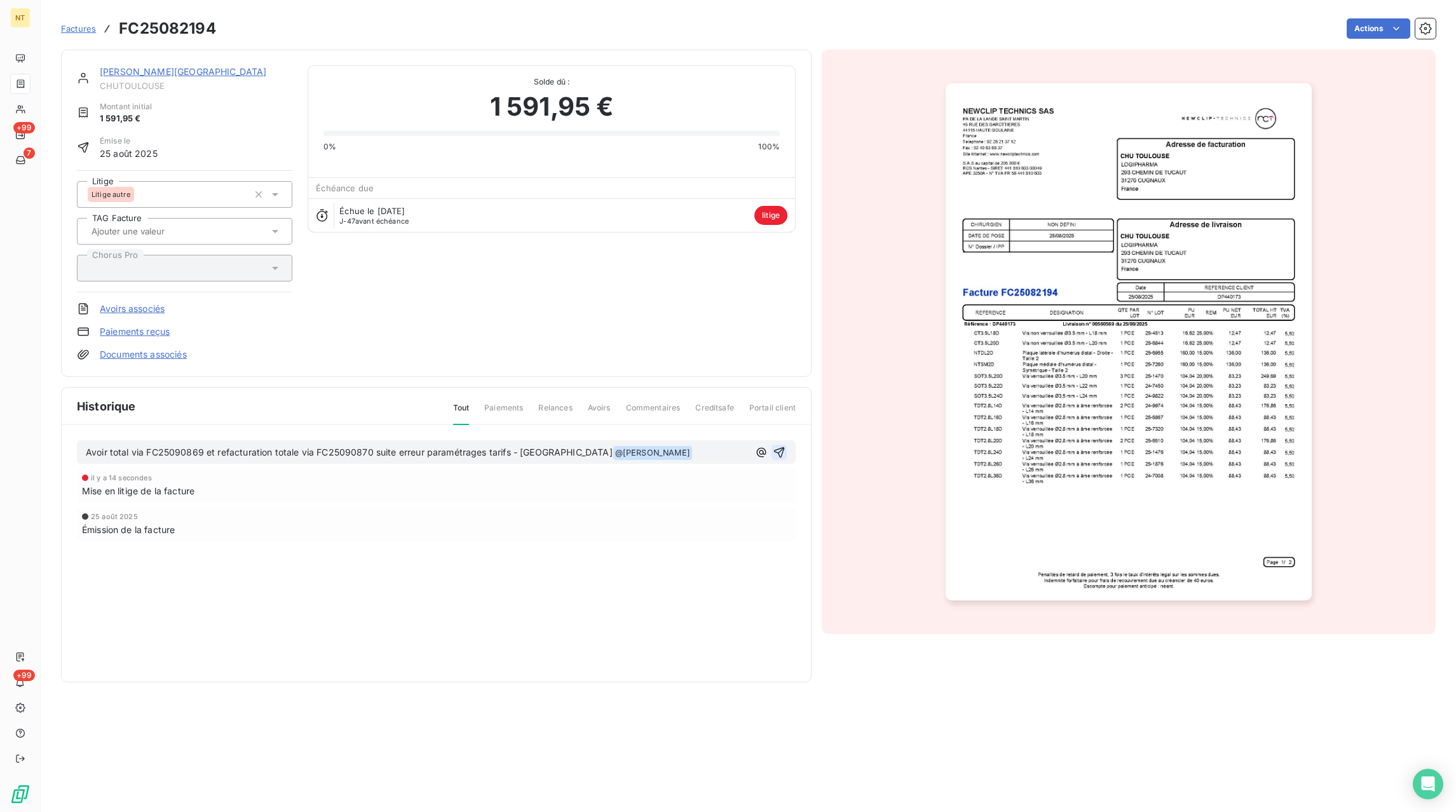
click at [781, 458] on button "button" at bounding box center [779, 452] width 15 height 15
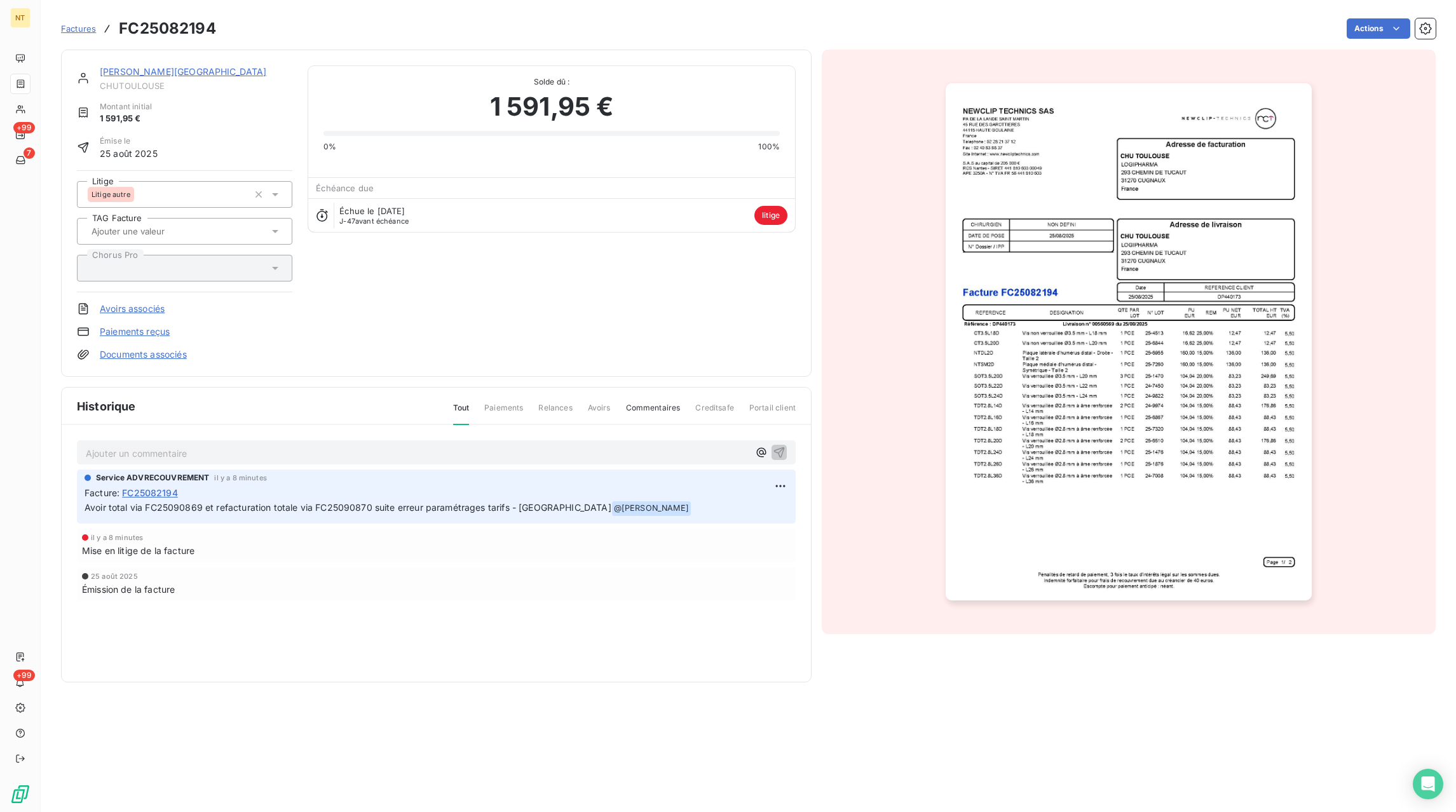
click at [87, 28] on span "Factures" at bounding box center [78, 29] width 35 height 10
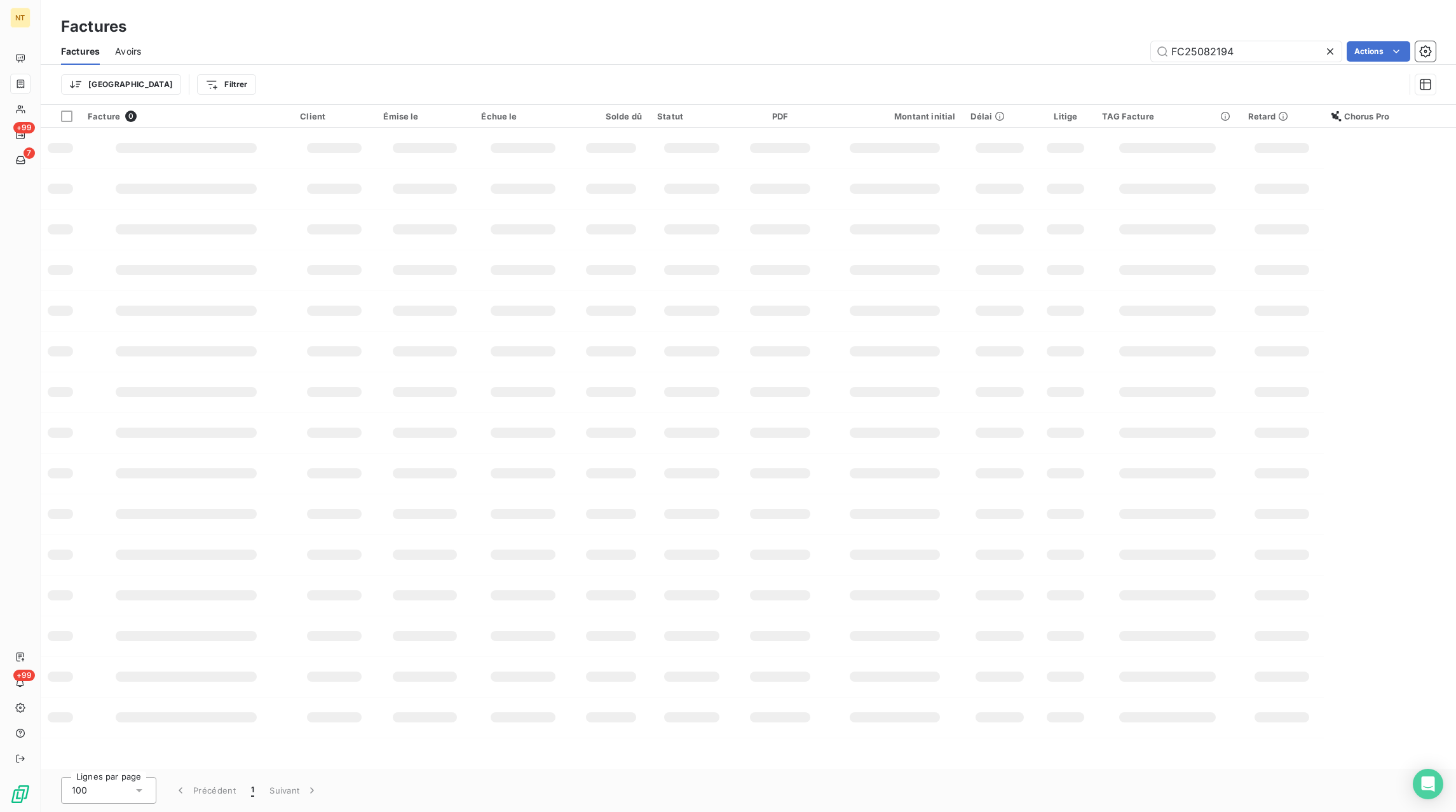
click at [1333, 53] on icon at bounding box center [1330, 51] width 13 height 13
click at [1295, 50] on input "text" at bounding box center [1246, 52] width 191 height 21
paste input "FC25081923"
type input "FC25081923"
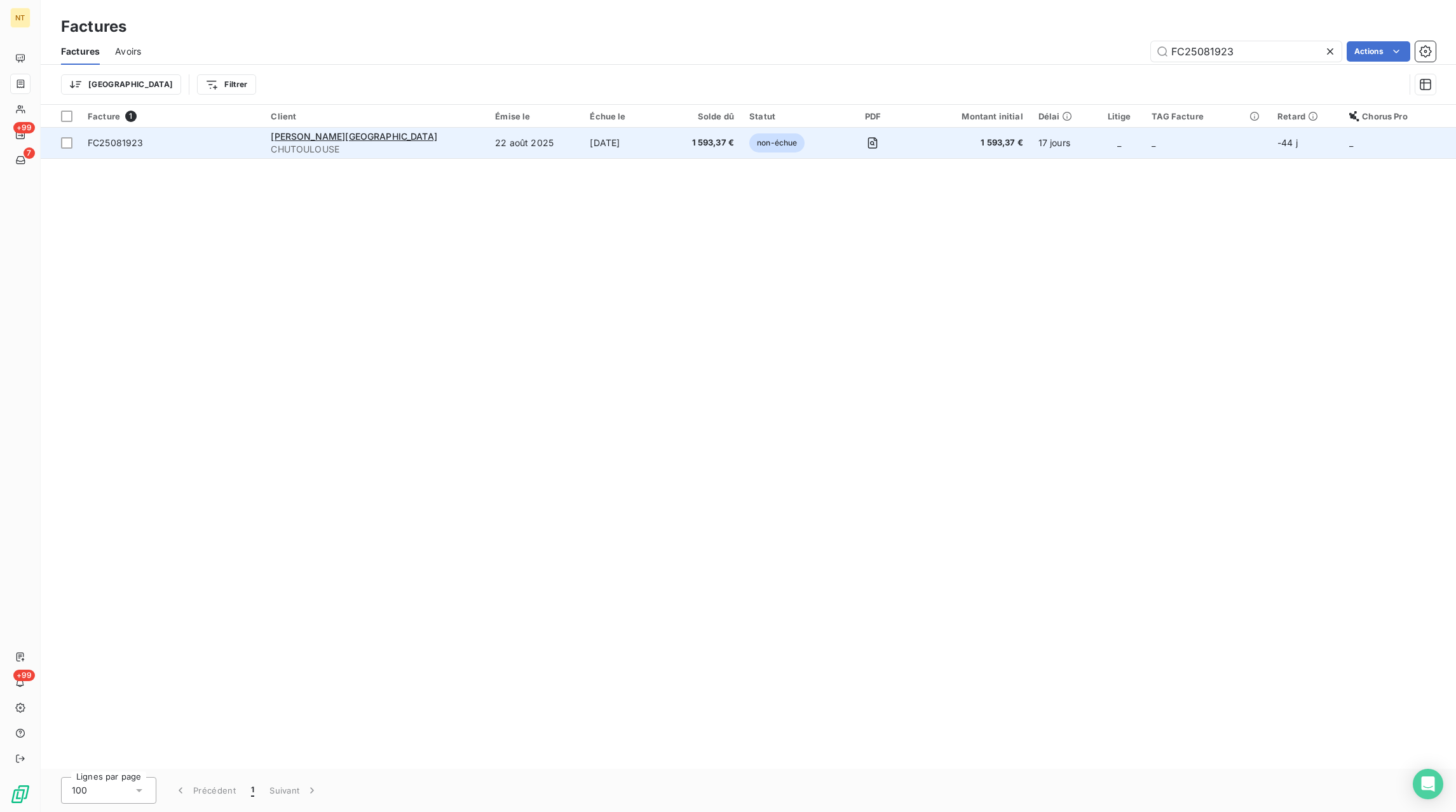
click at [582, 144] on td "[DATE]" at bounding box center [625, 142] width 85 height 30
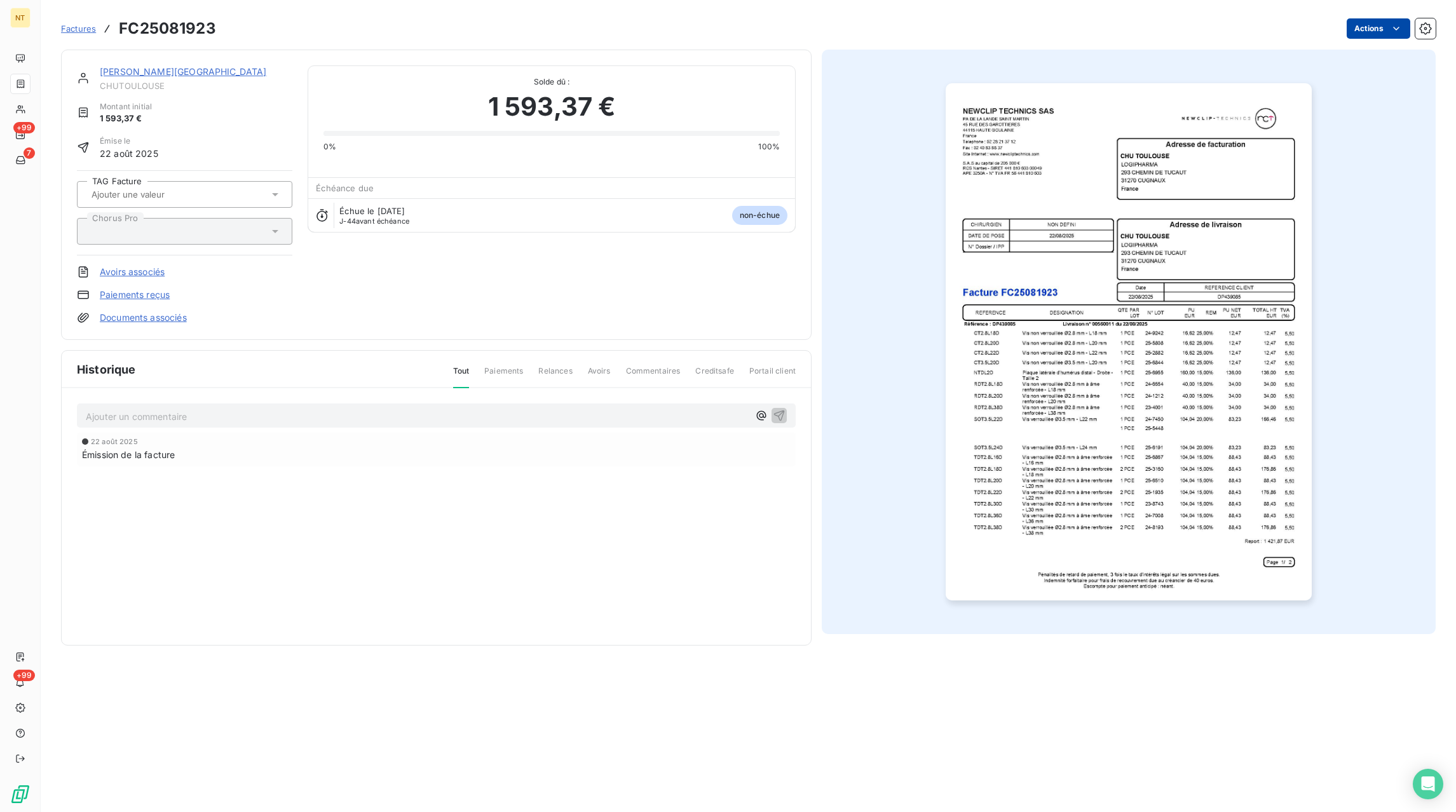
click at [1359, 28] on html "NT +99 7 +99 Factures FC25081923 Actions CHU TOULOUSE CHUTOULOUSE Montant initi…" at bounding box center [728, 406] width 1456 height 812
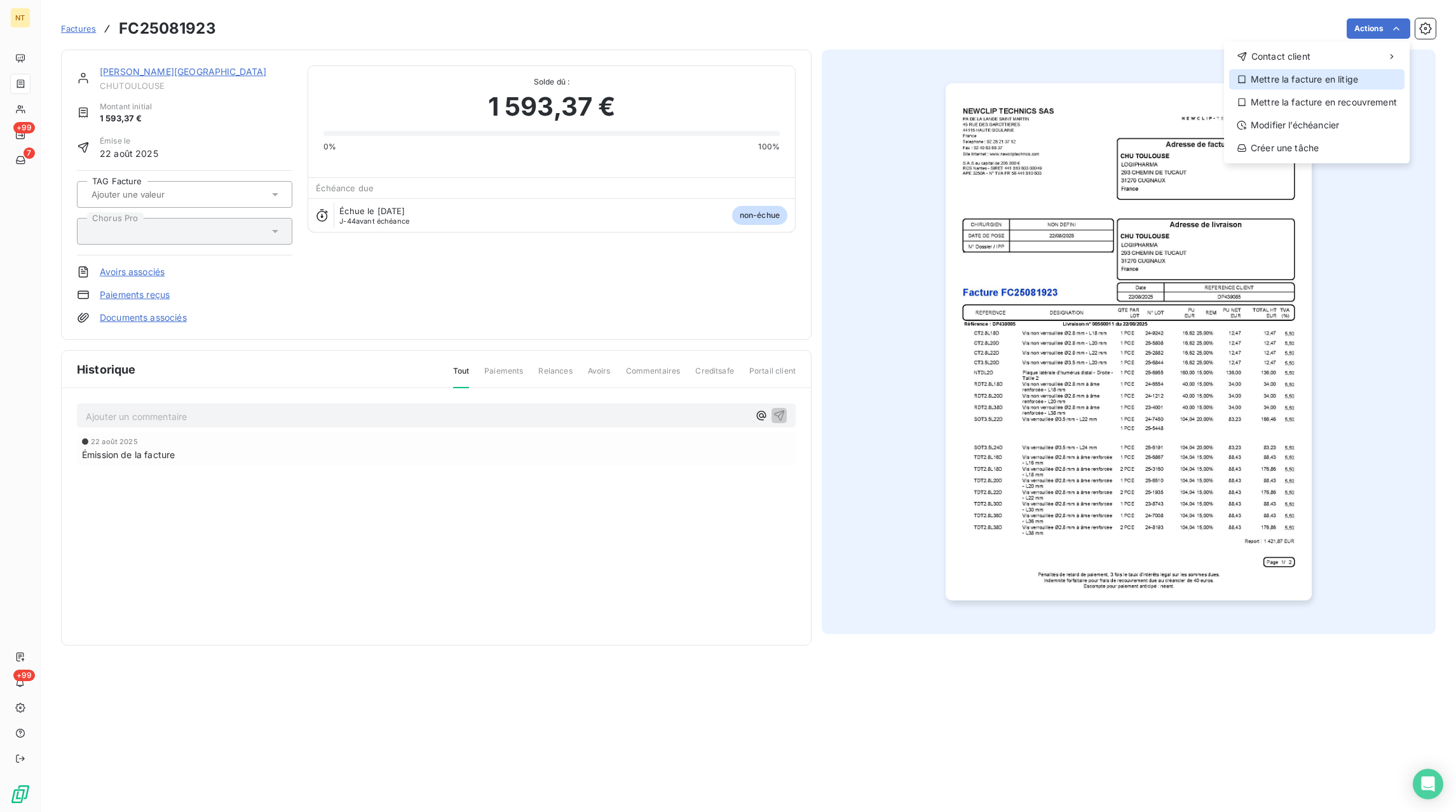
click at [1300, 85] on div "Mettre la facture en litige" at bounding box center [1317, 80] width 175 height 21
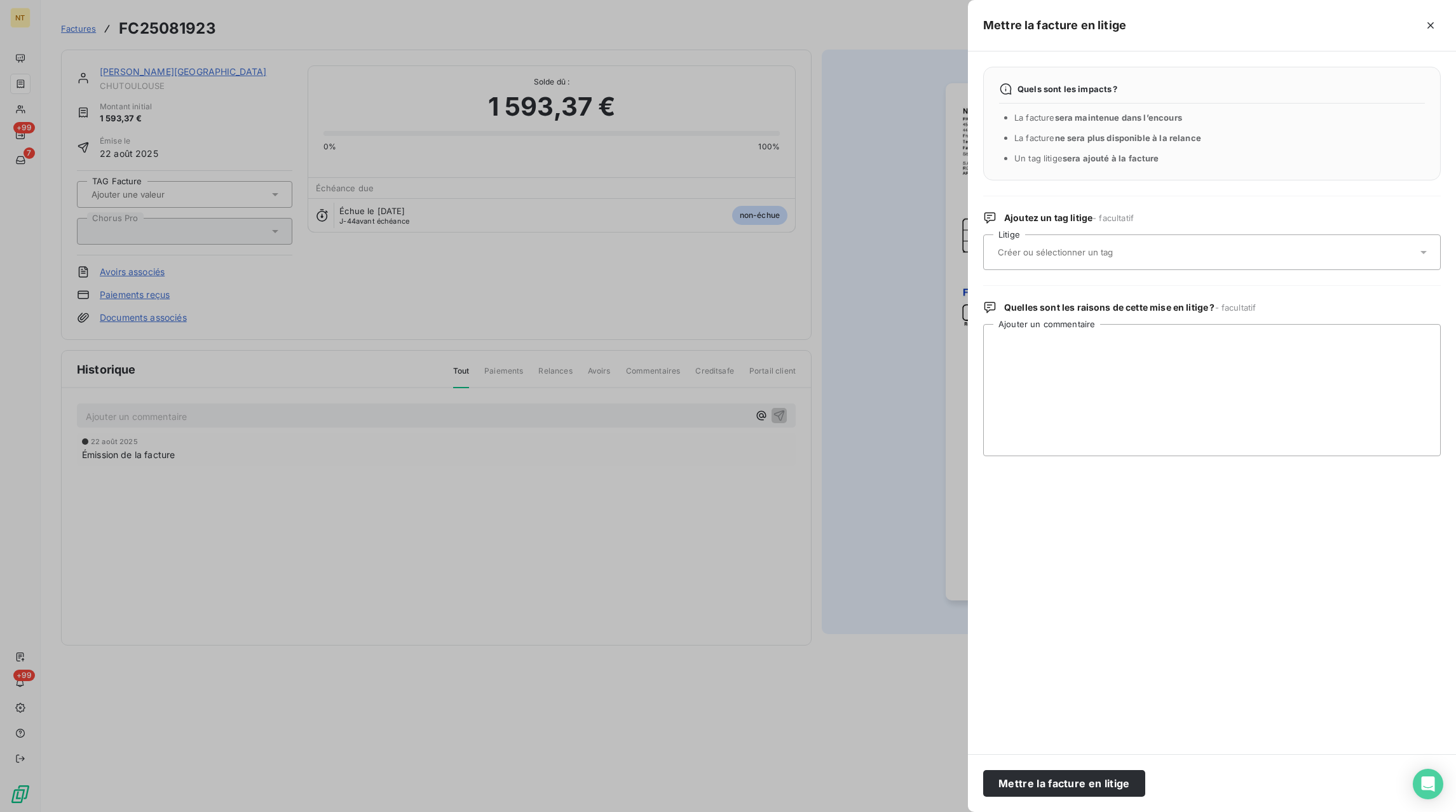
click at [1138, 248] on div at bounding box center [1205, 252] width 423 height 27
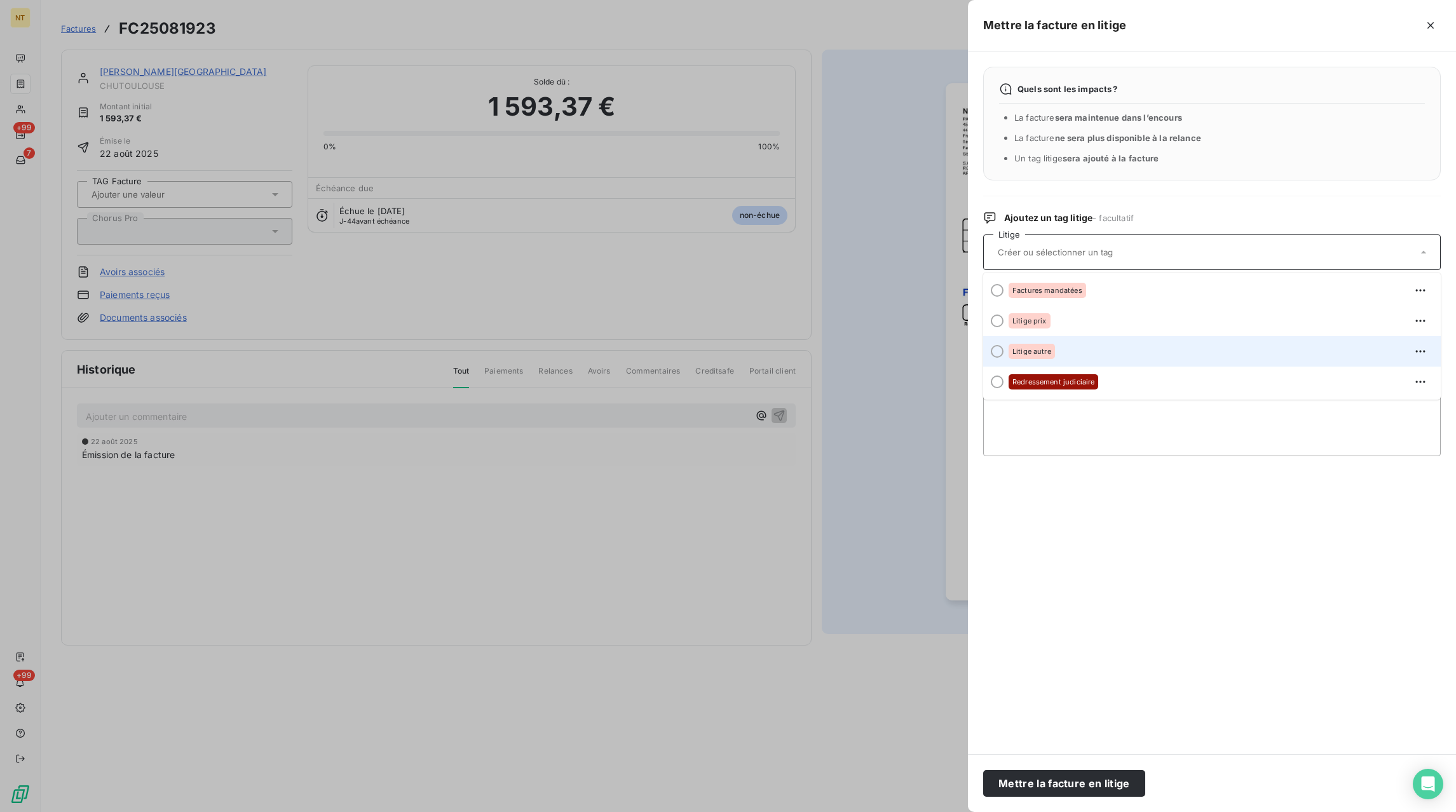
drag, startPoint x: 1078, startPoint y: 331, endPoint x: 1061, endPoint y: 350, distance: 25.5
click at [1061, 350] on ul "Factures mandatées Litige prix Litige autre Redressement judiciaire" at bounding box center [1211, 336] width 458 height 127
click at [1065, 354] on div "Litige autre" at bounding box center [1219, 351] width 422 height 21
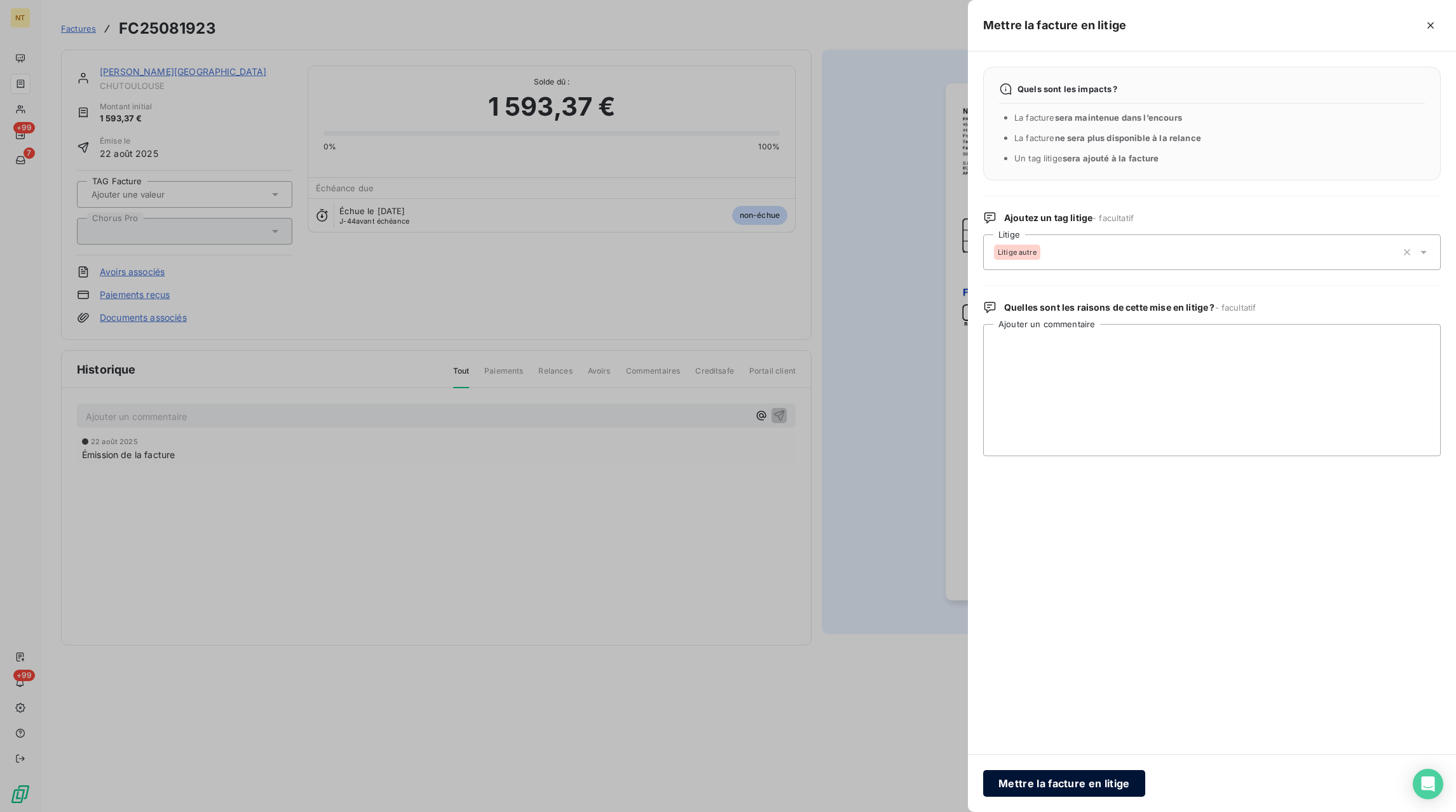
click at [1051, 780] on button "Mettre la facture en litige" at bounding box center [1064, 783] width 162 height 27
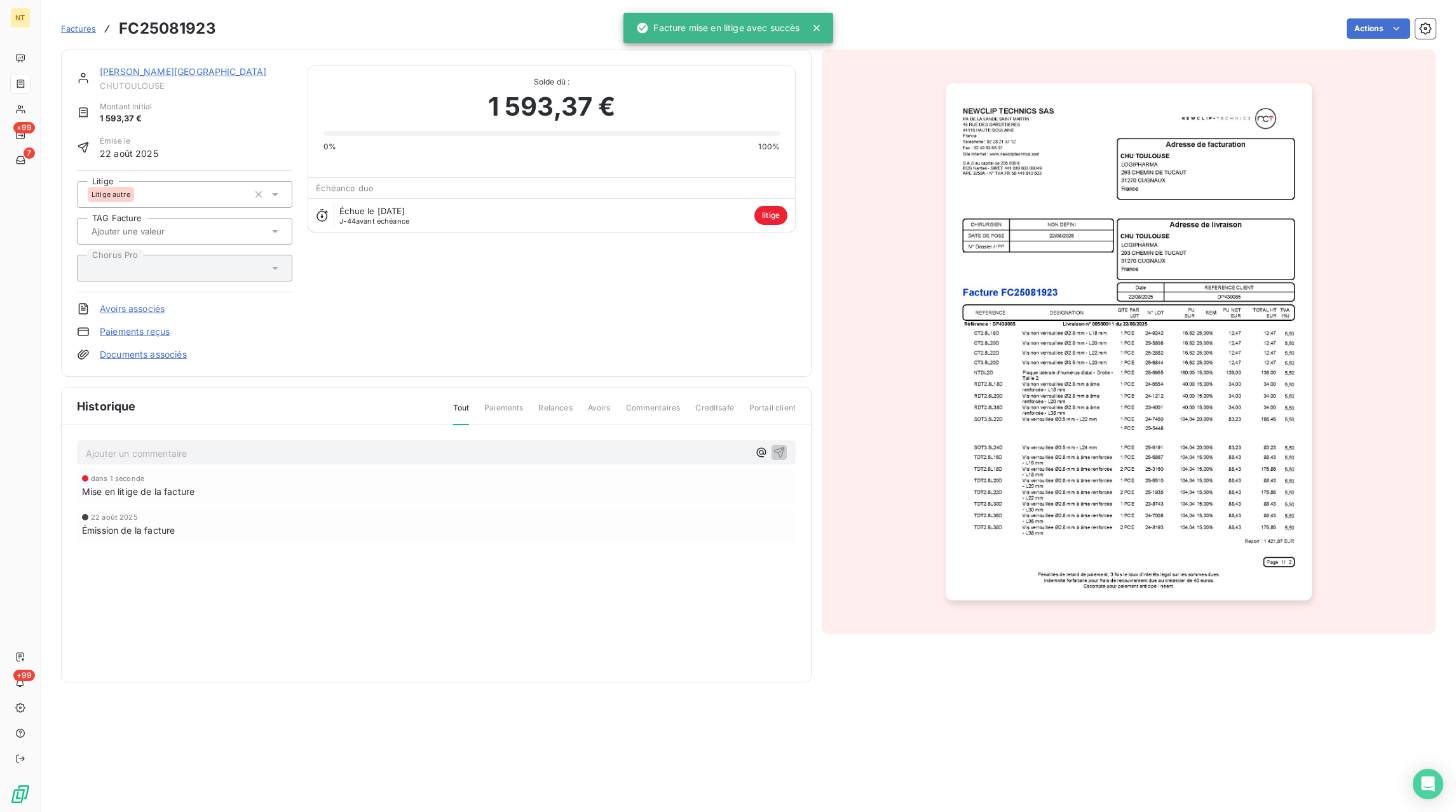
click at [127, 456] on p "Ajouter un commentaire ﻿" at bounding box center [417, 454] width 663 height 16
click at [191, 451] on p "Avoir total via" at bounding box center [417, 453] width 663 height 15
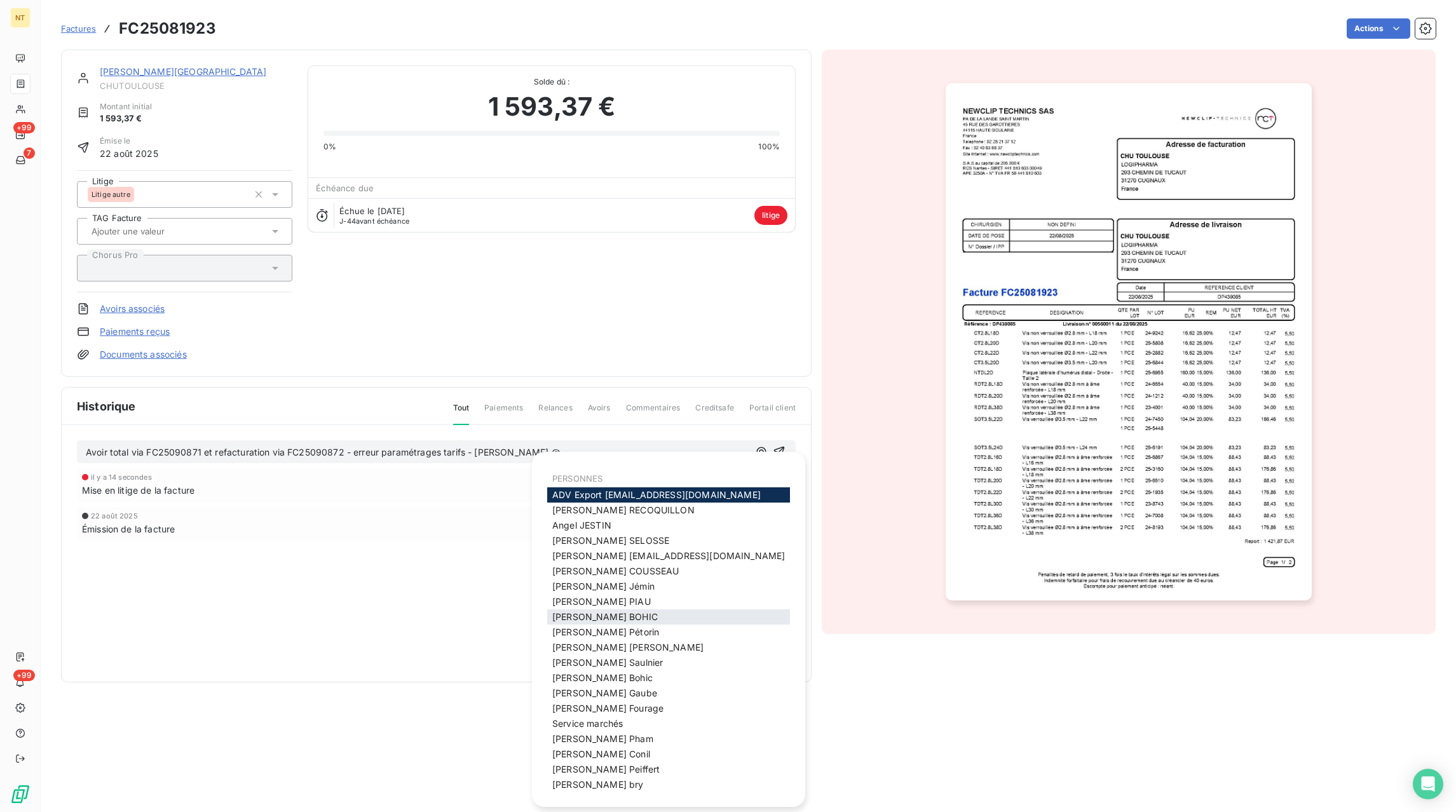
click at [570, 620] on span "[PERSON_NAME]" at bounding box center [605, 617] width 105 height 11
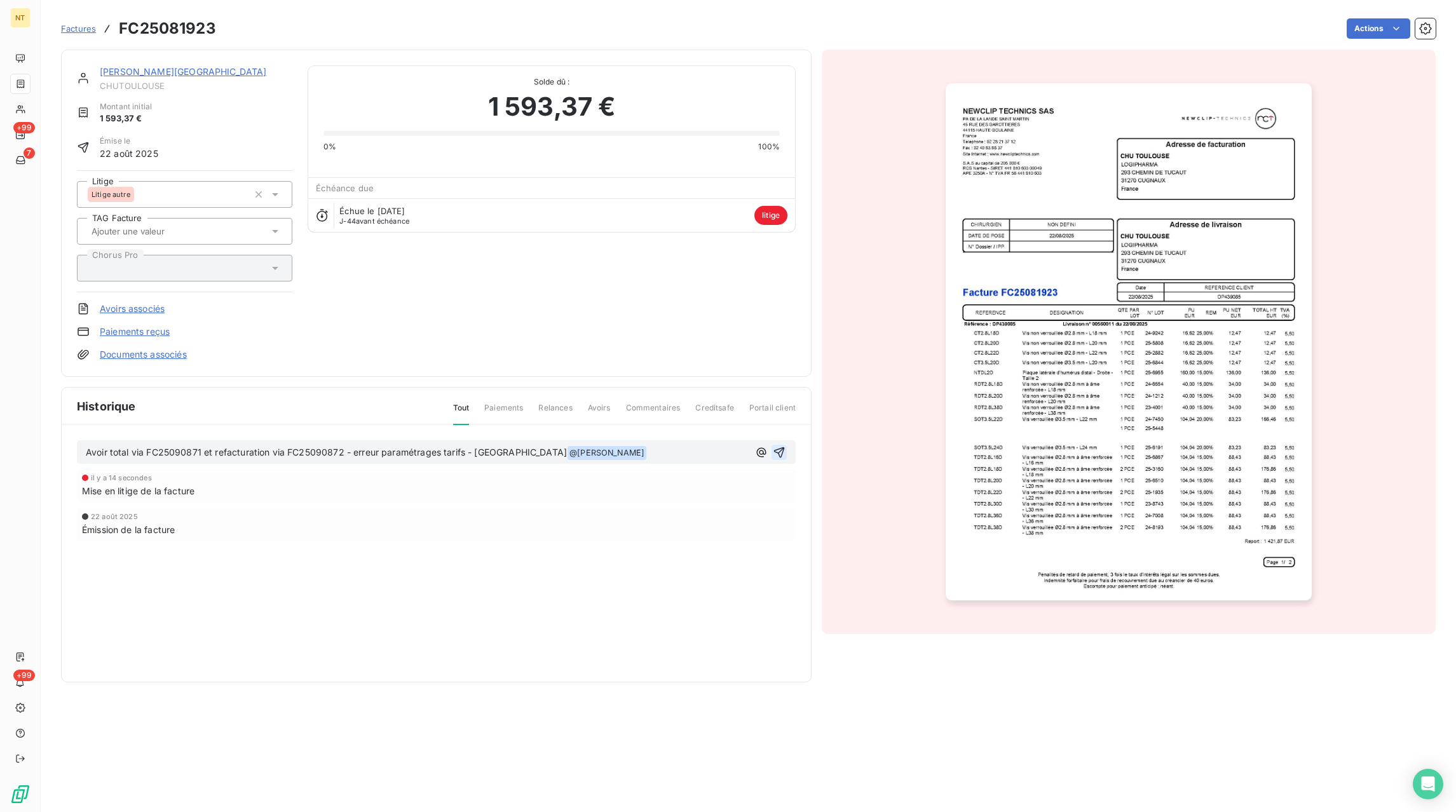
click at [782, 448] on icon "button" at bounding box center [779, 452] width 13 height 13
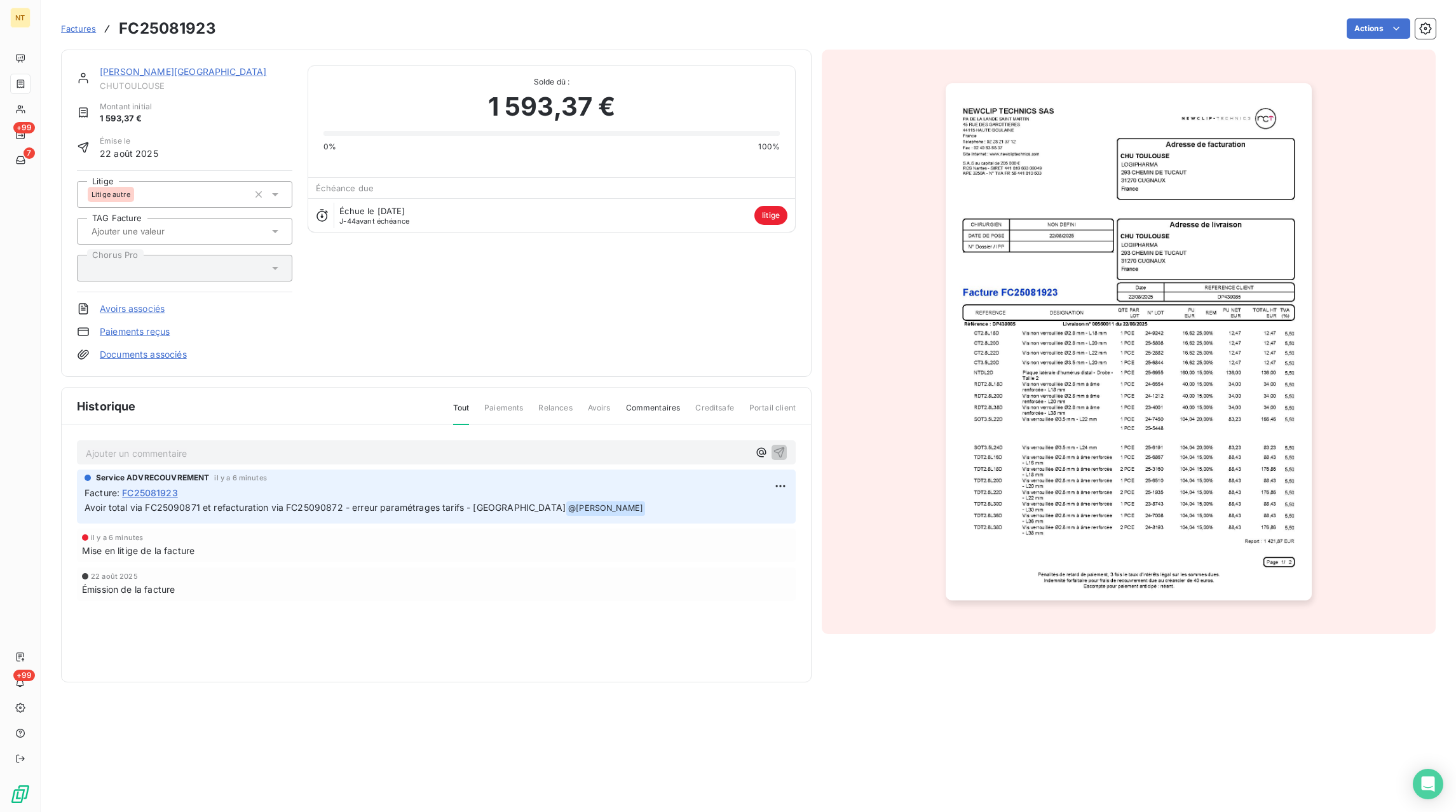
click at [91, 34] on span "Factures" at bounding box center [78, 29] width 35 height 10
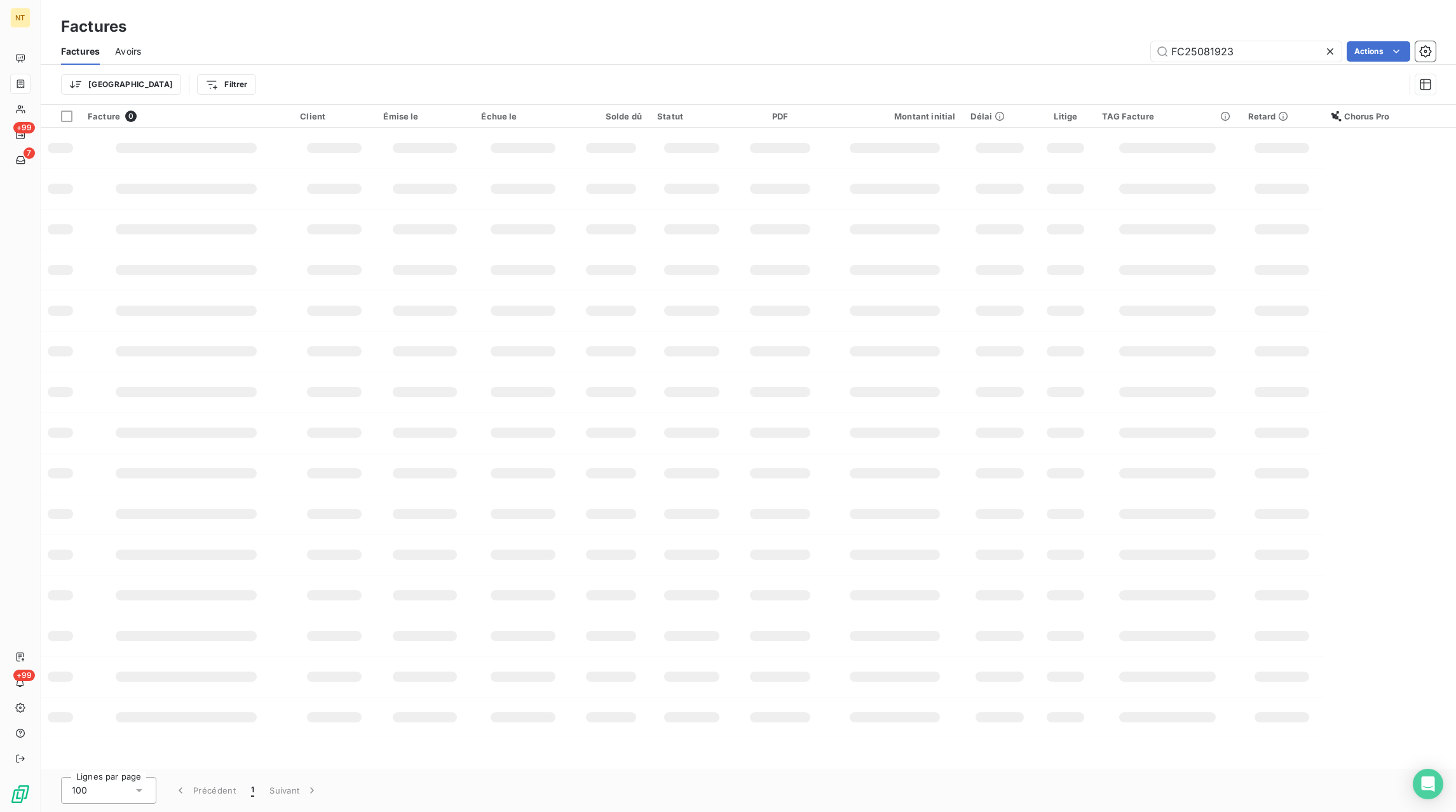
click at [1330, 57] on div at bounding box center [1333, 52] width 18 height 21
click at [1304, 56] on input "text" at bounding box center [1246, 52] width 191 height 21
paste input "FC25082195"
type input "FC25082195"
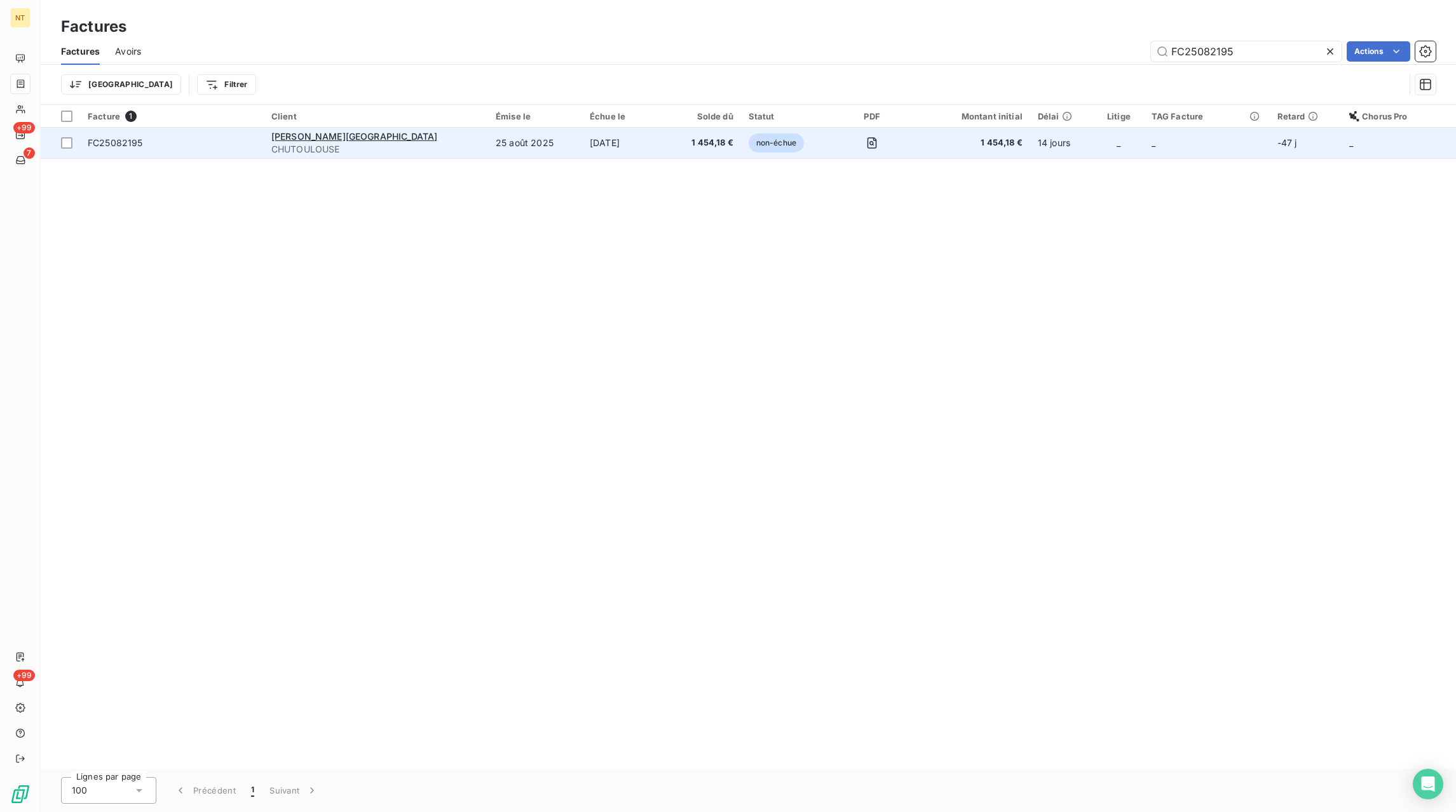
click at [582, 146] on td "[DATE]" at bounding box center [625, 142] width 85 height 30
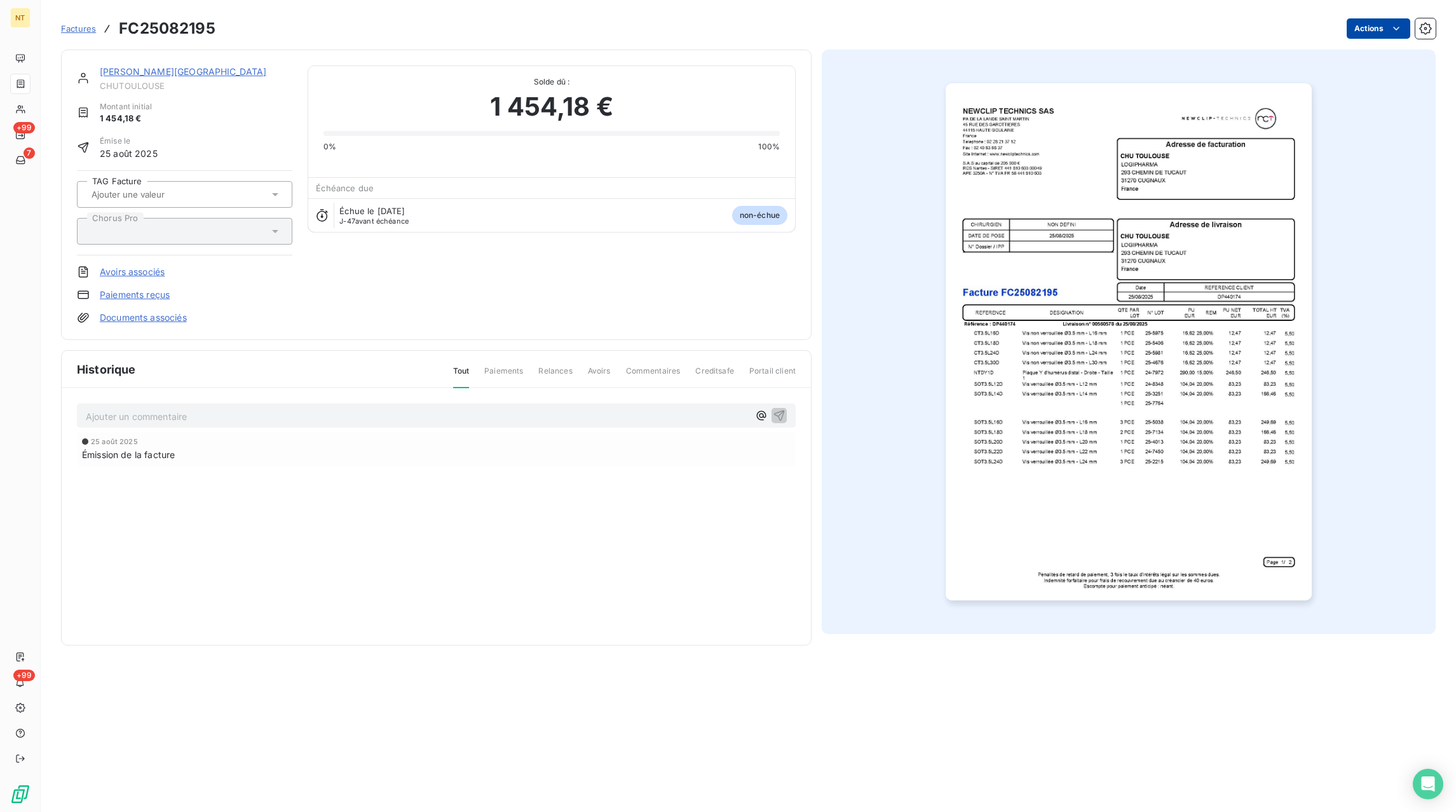
click at [1361, 32] on html "NT +99 7 +99 Factures FC25082195 Actions CHU TOULOUSE CHUTOULOUSE Montant initi…" at bounding box center [728, 406] width 1456 height 812
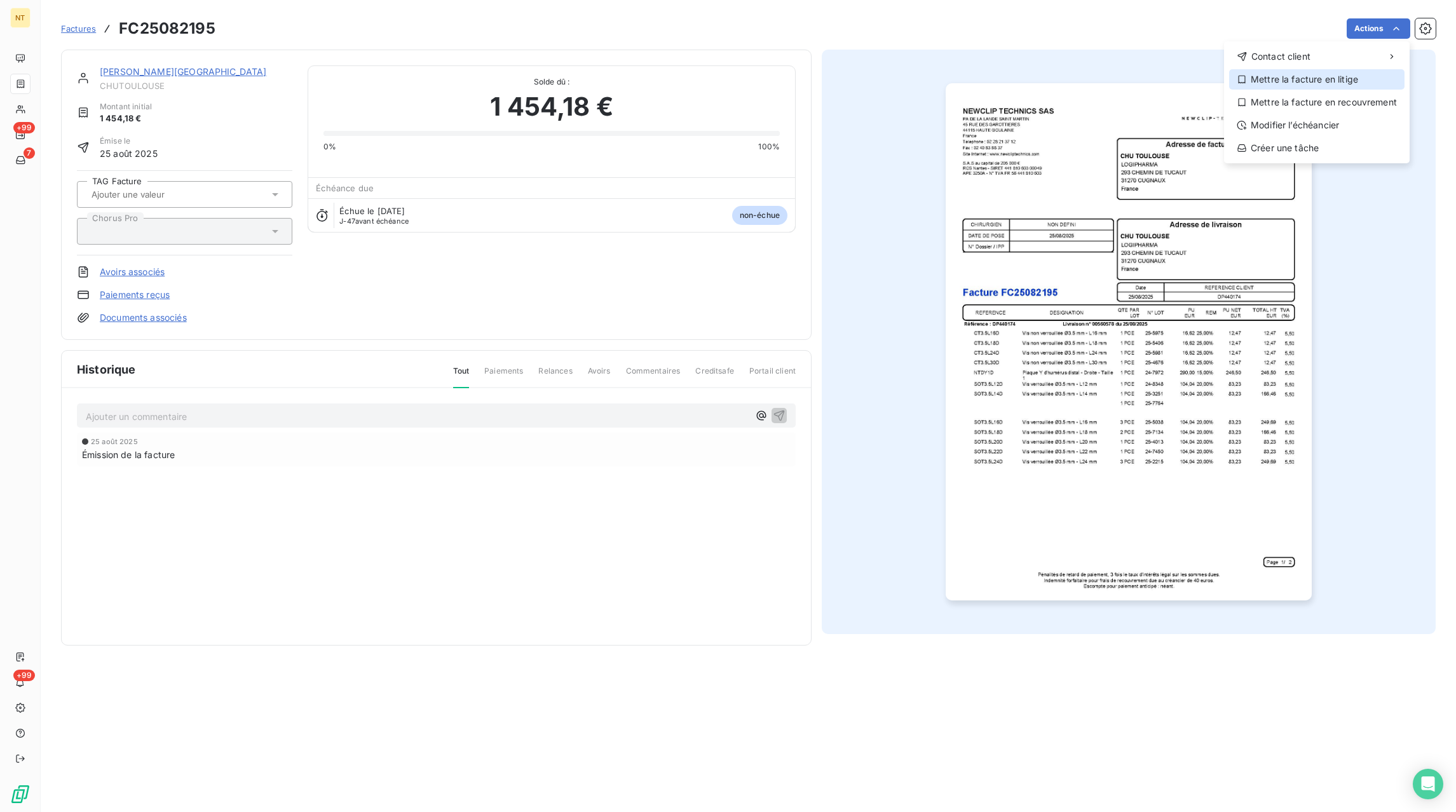
click at [1273, 79] on div "Mettre la facture en litige" at bounding box center [1317, 80] width 175 height 21
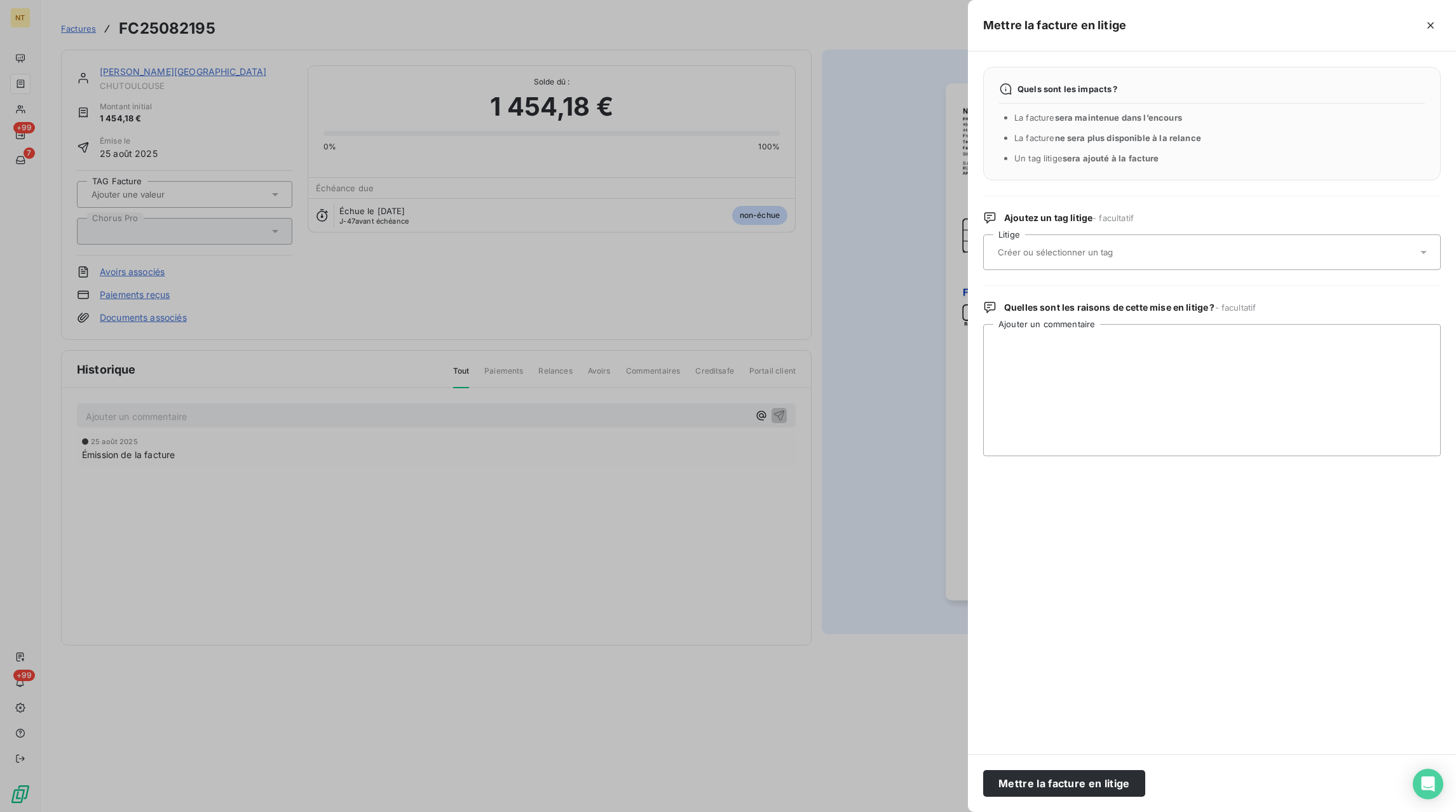
click at [1162, 254] on div at bounding box center [1205, 252] width 423 height 27
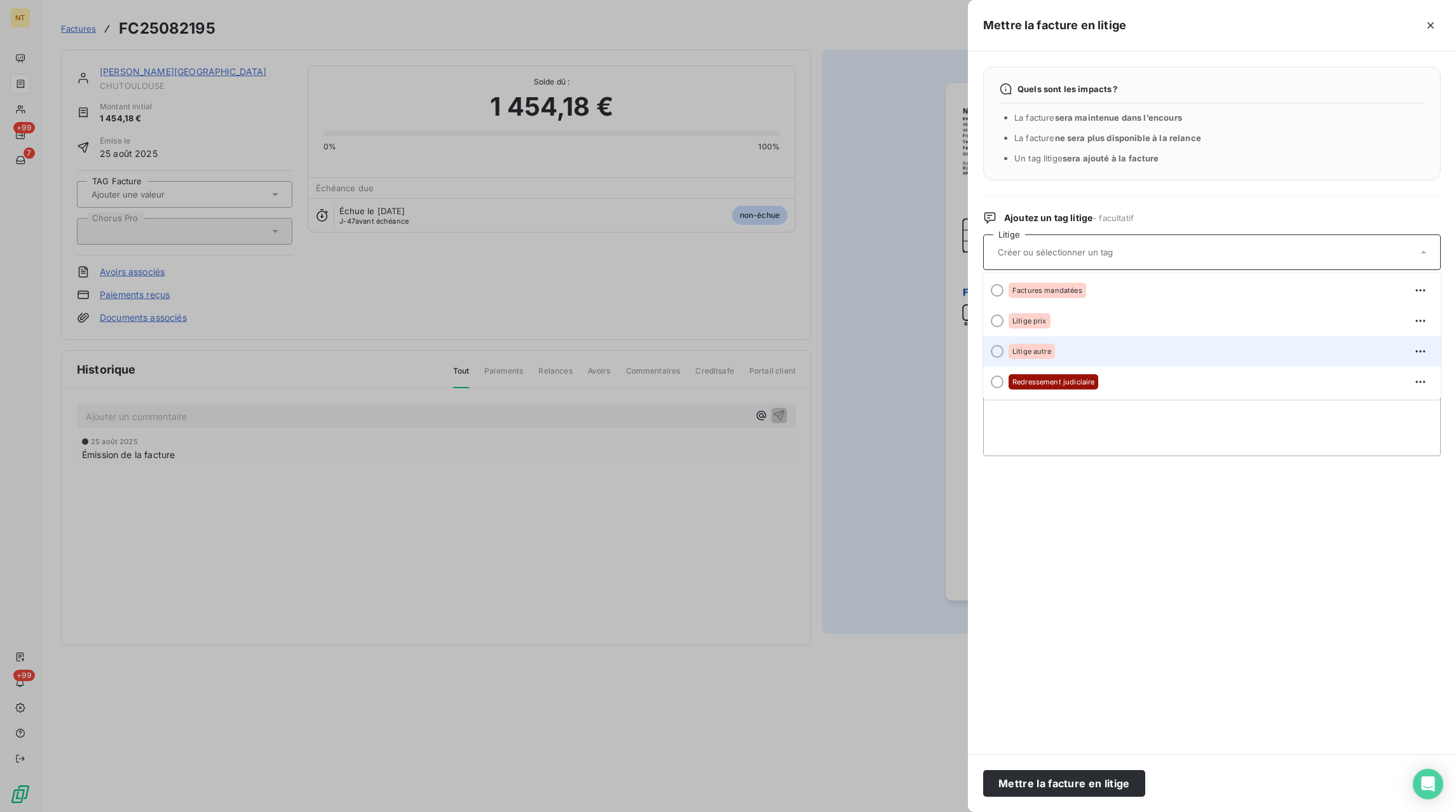
click at [1046, 352] on span "Litige autre" at bounding box center [1032, 351] width 39 height 7
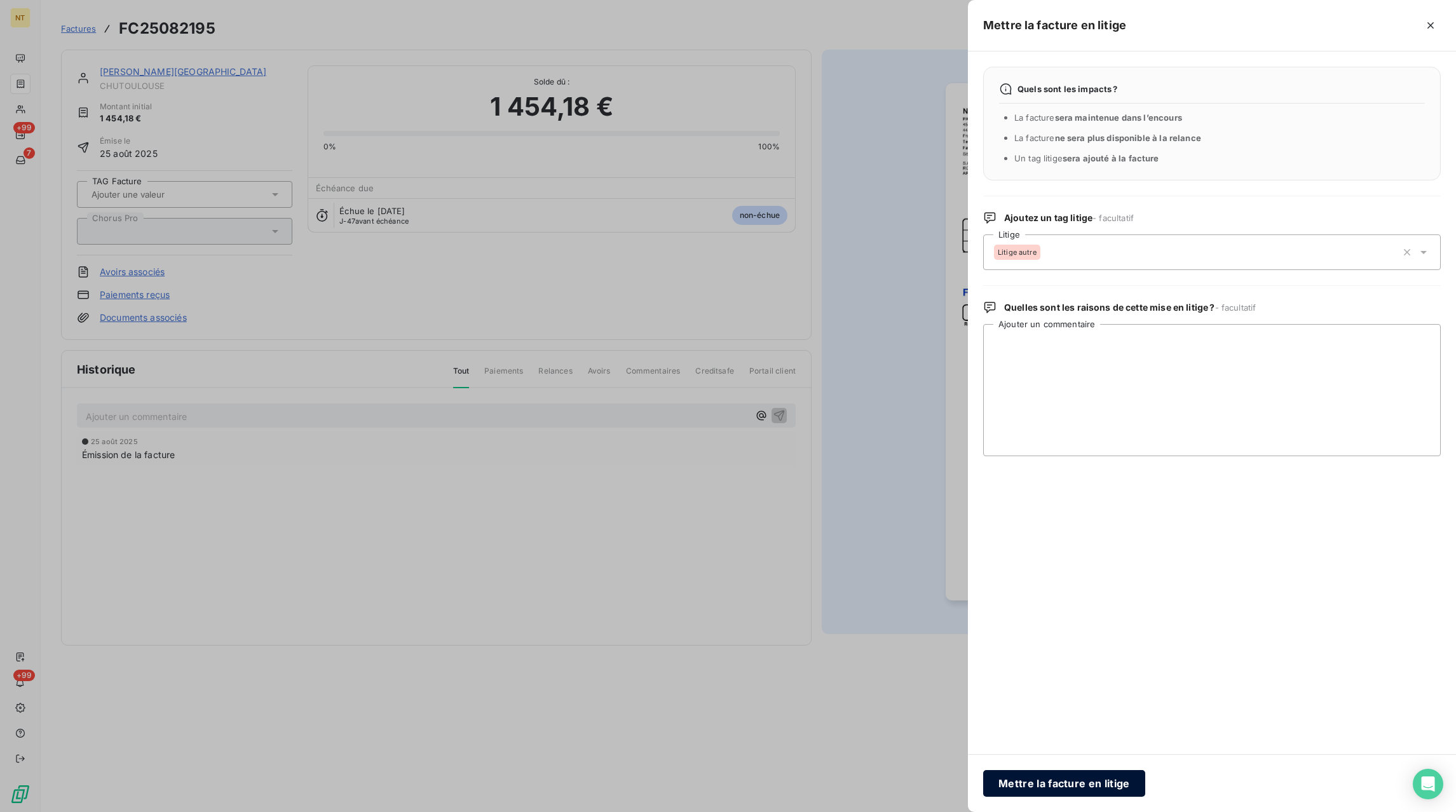
click at [1046, 780] on button "Mettre la facture en litige" at bounding box center [1064, 783] width 162 height 27
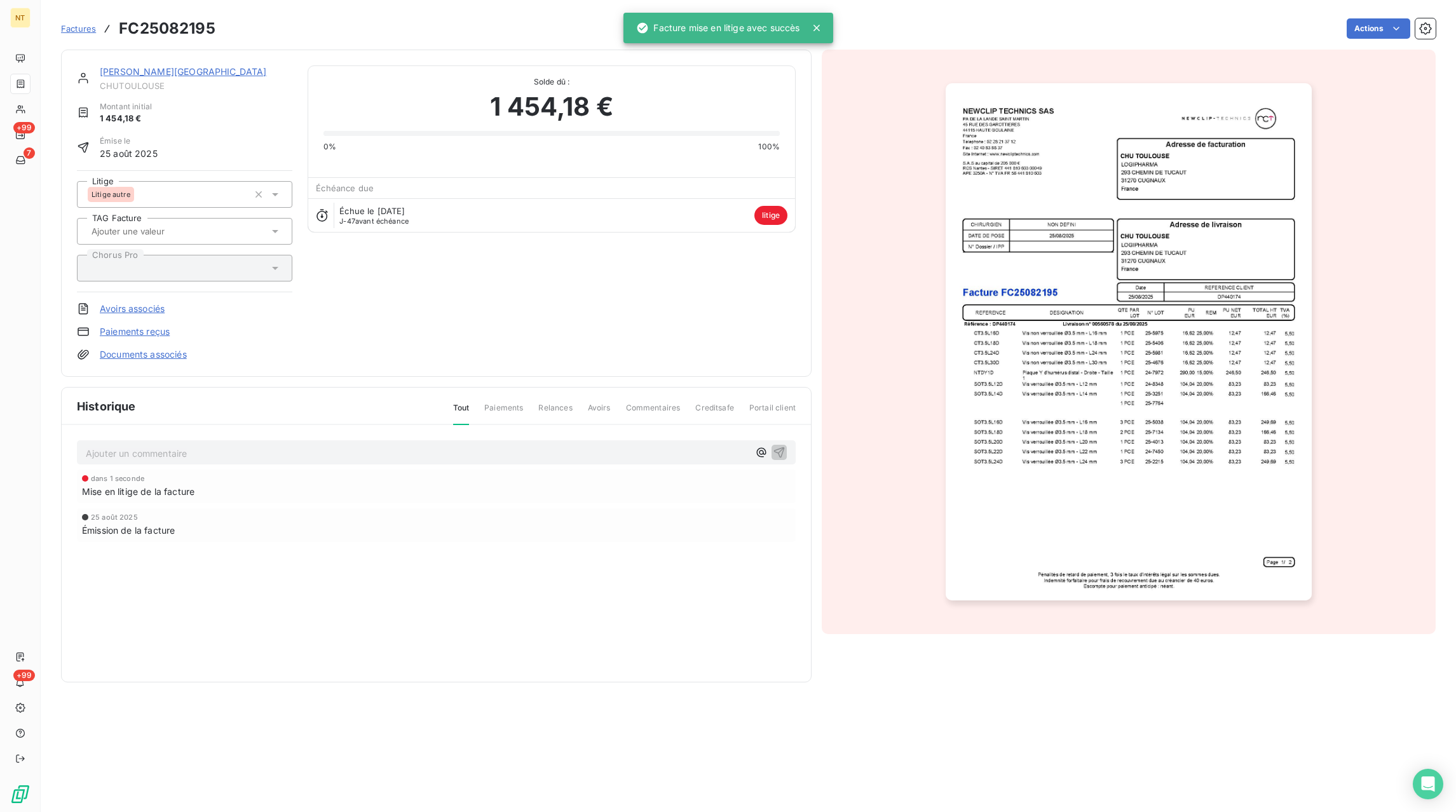
click at [223, 457] on p "Ajouter un commentaire ﻿" at bounding box center [417, 454] width 663 height 16
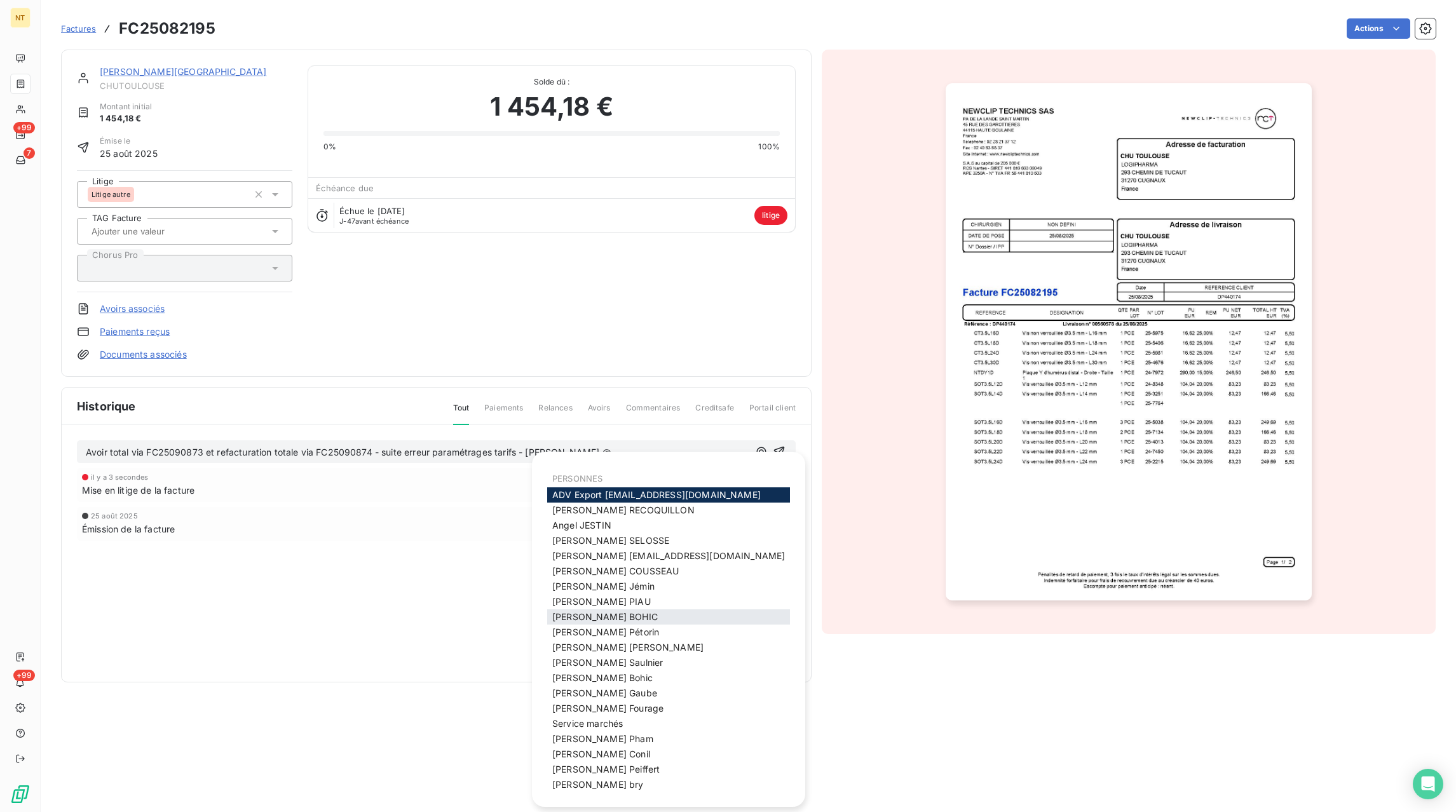
click at [629, 610] on div "[PERSON_NAME]" at bounding box center [668, 617] width 242 height 15
click at [620, 617] on div "[PERSON_NAME]" at bounding box center [668, 617] width 242 height 15
click at [602, 618] on span "[PERSON_NAME]" at bounding box center [605, 617] width 105 height 11
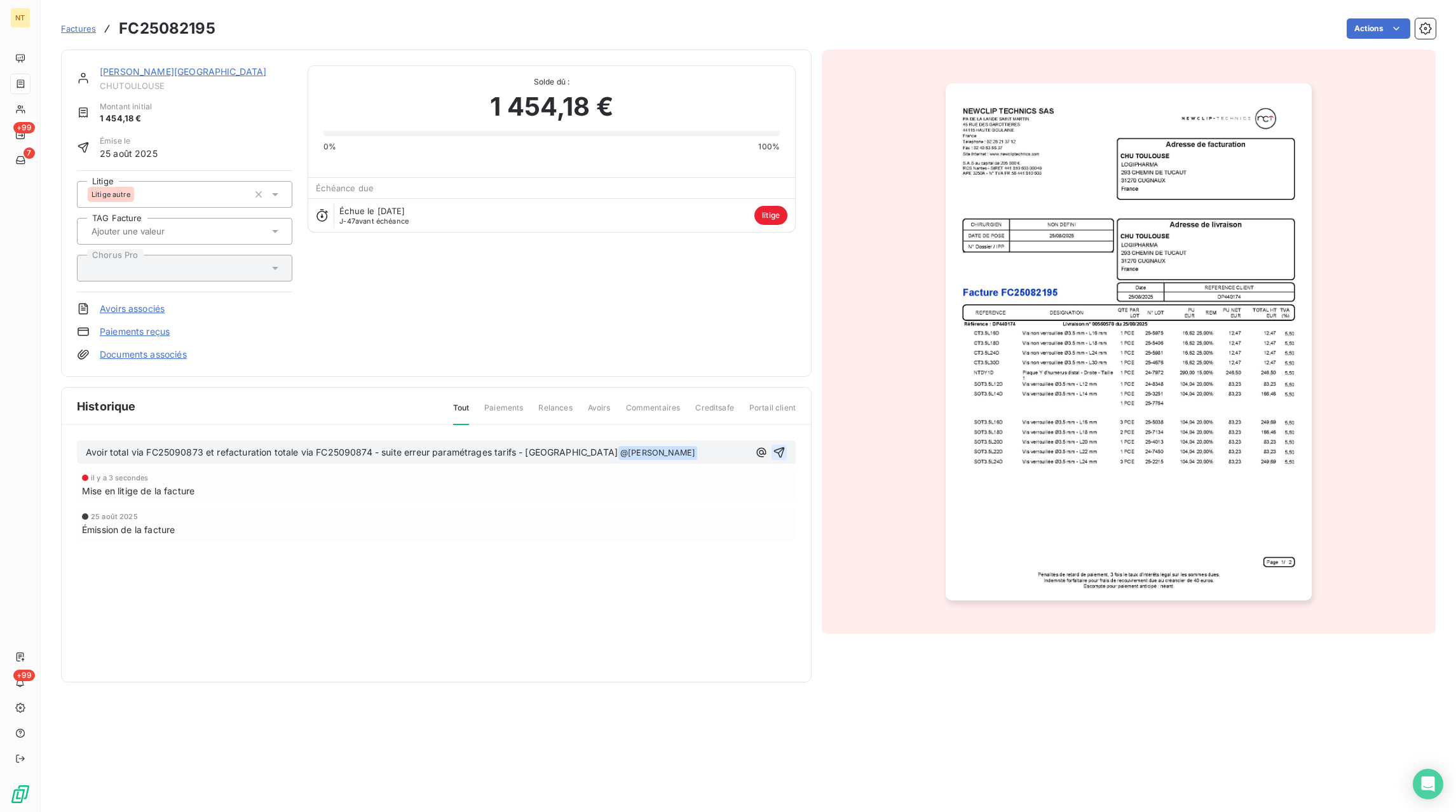
click at [783, 451] on icon "button" at bounding box center [780, 452] width 11 height 11
